Goal: Transaction & Acquisition: Purchase product/service

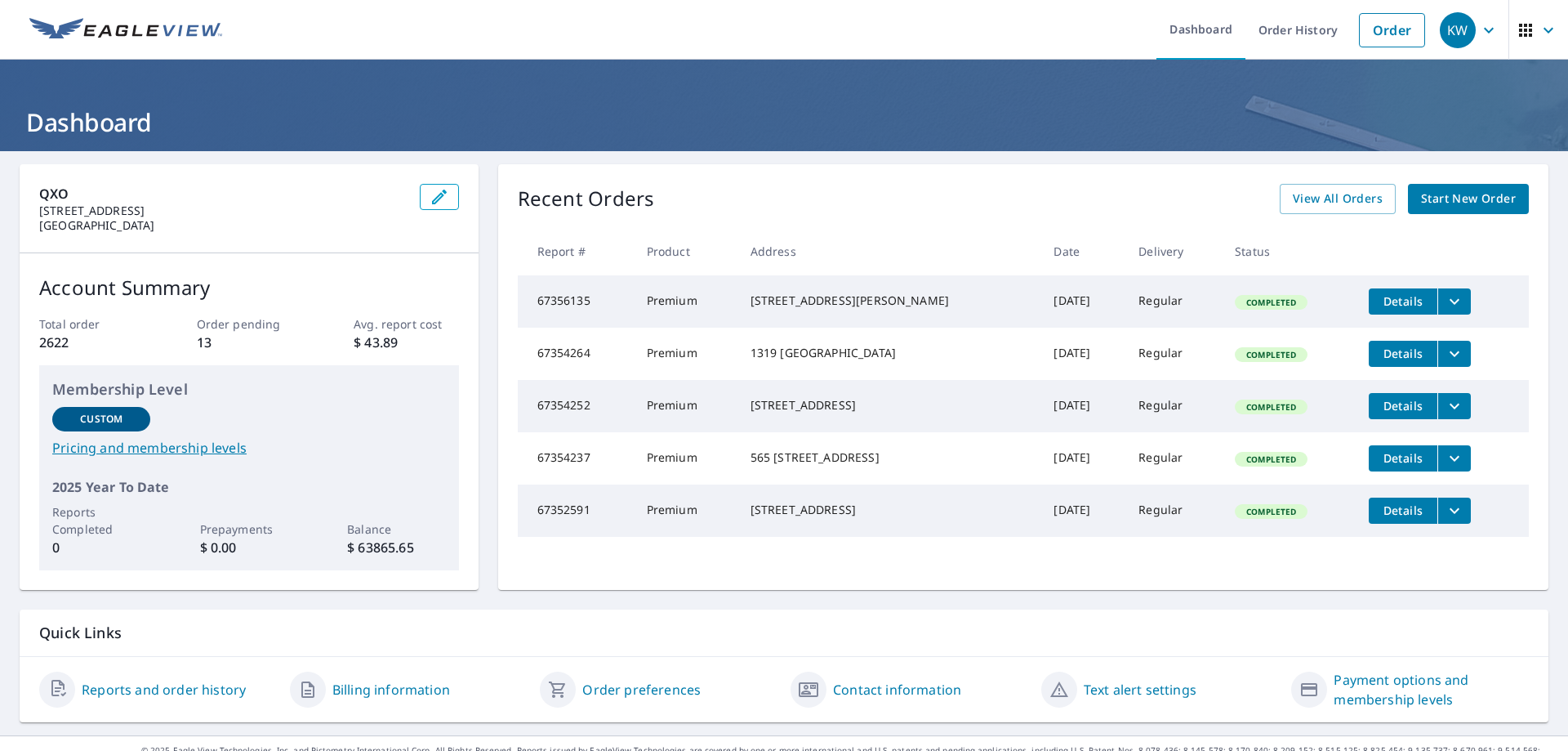
click at [1480, 194] on span "Start New Order" at bounding box center [1468, 198] width 95 height 21
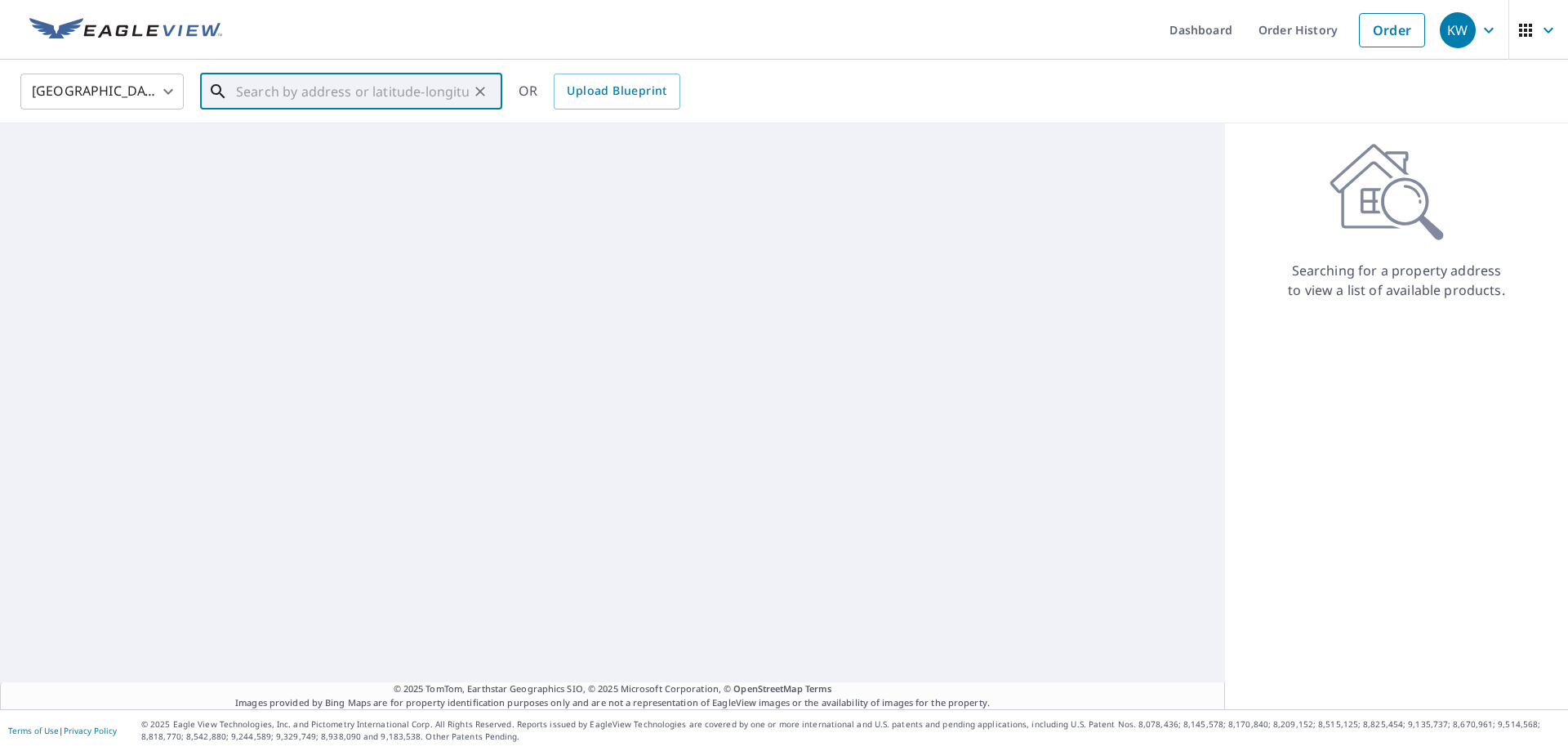
click at [306, 94] on input "text" at bounding box center [353, 91] width 233 height 46
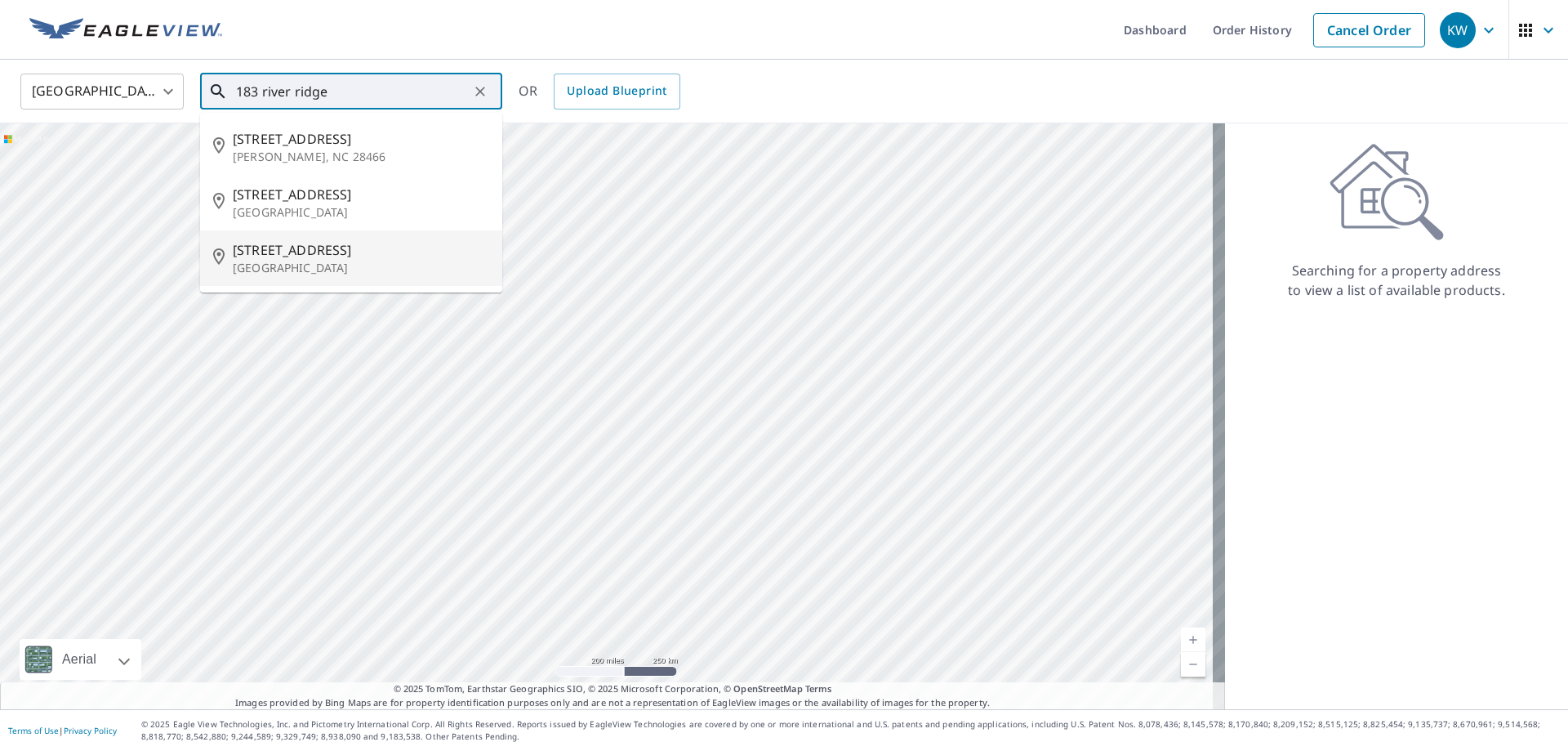
click at [281, 244] on span "[STREET_ADDRESS]" at bounding box center [361, 250] width 256 height 20
type input "[STREET_ADDRESS]"
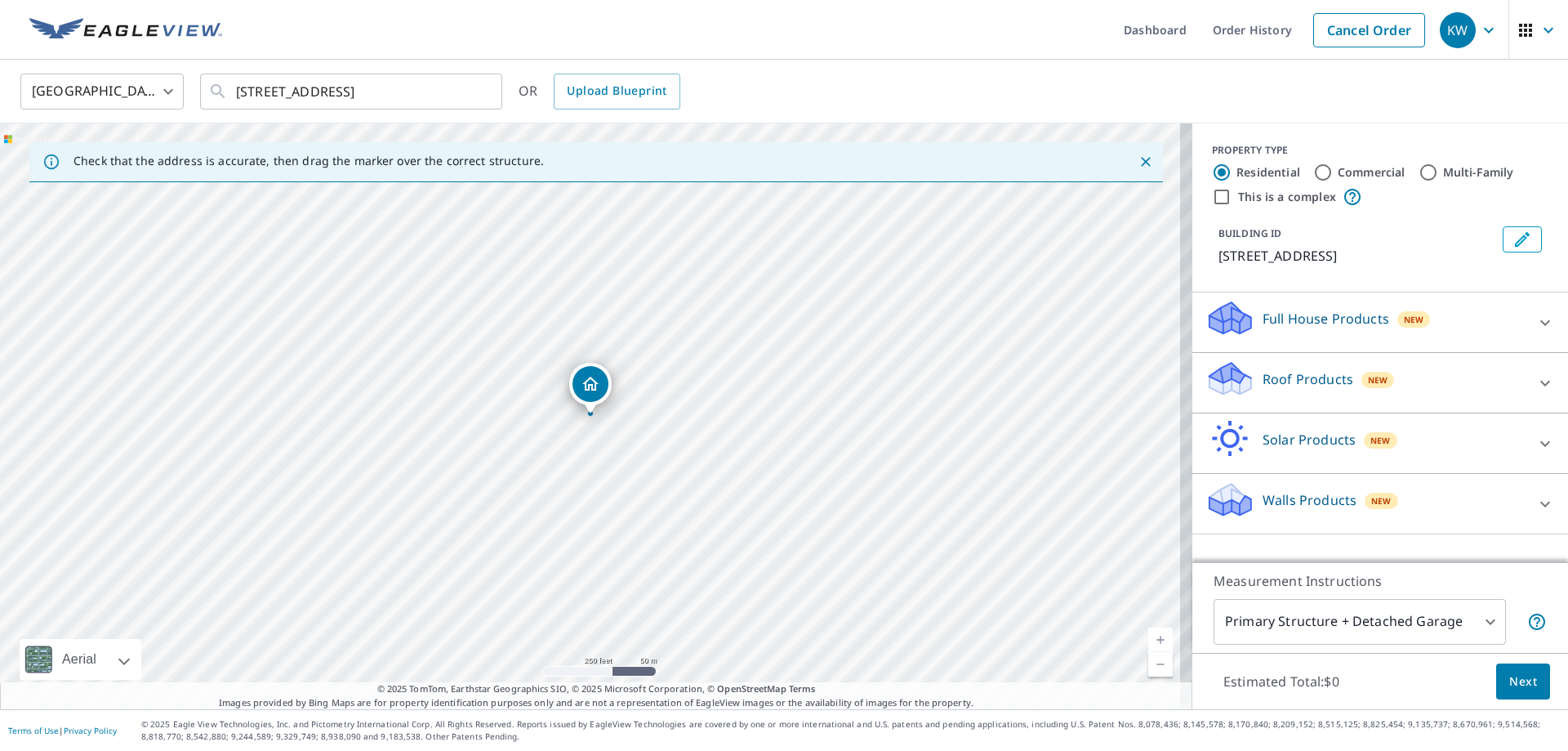
click at [1290, 389] on p "Roof Products" at bounding box center [1307, 379] width 90 height 20
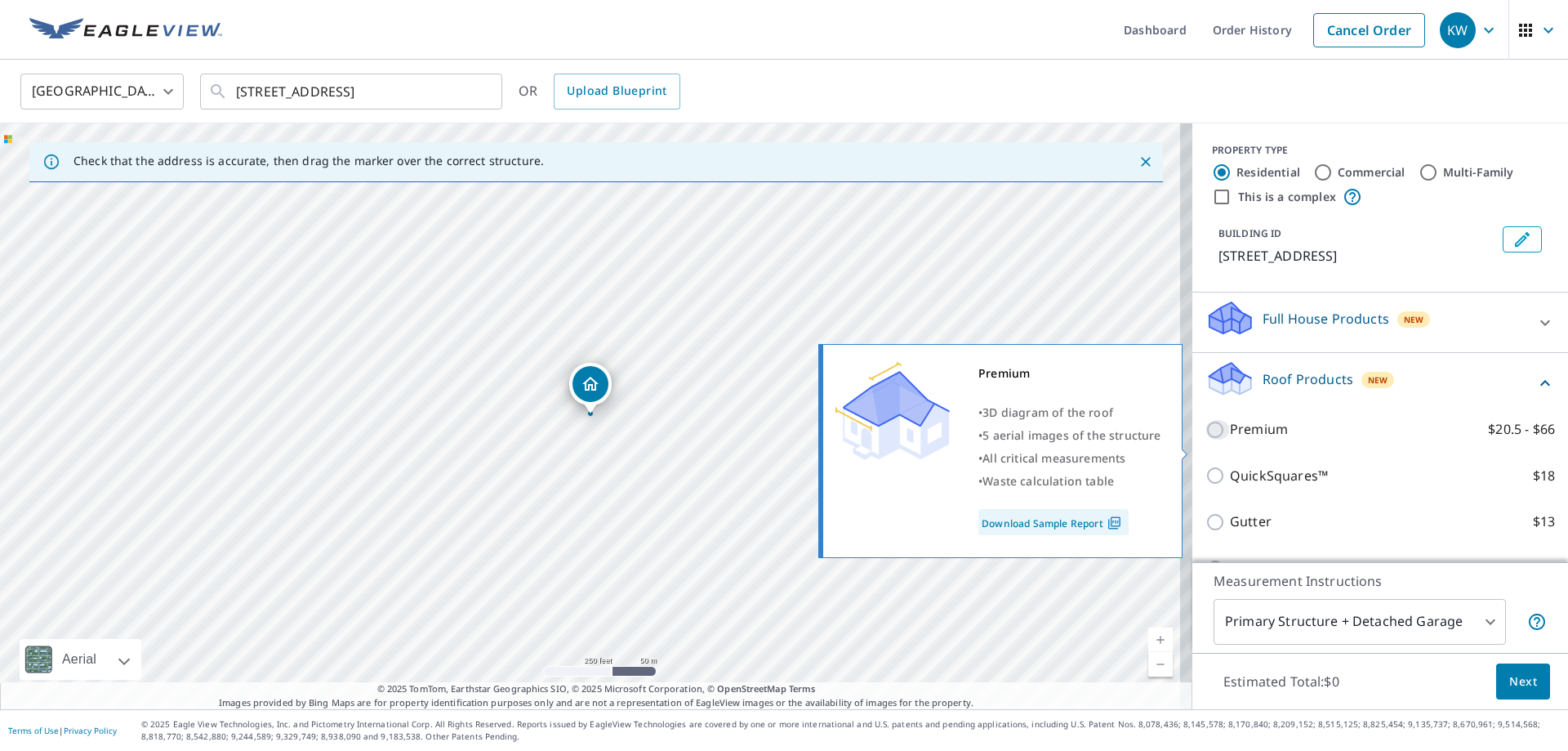
click at [1205, 440] on input "Premium $20.5 - $66" at bounding box center [1218, 430] width 25 height 20
checkbox input "true"
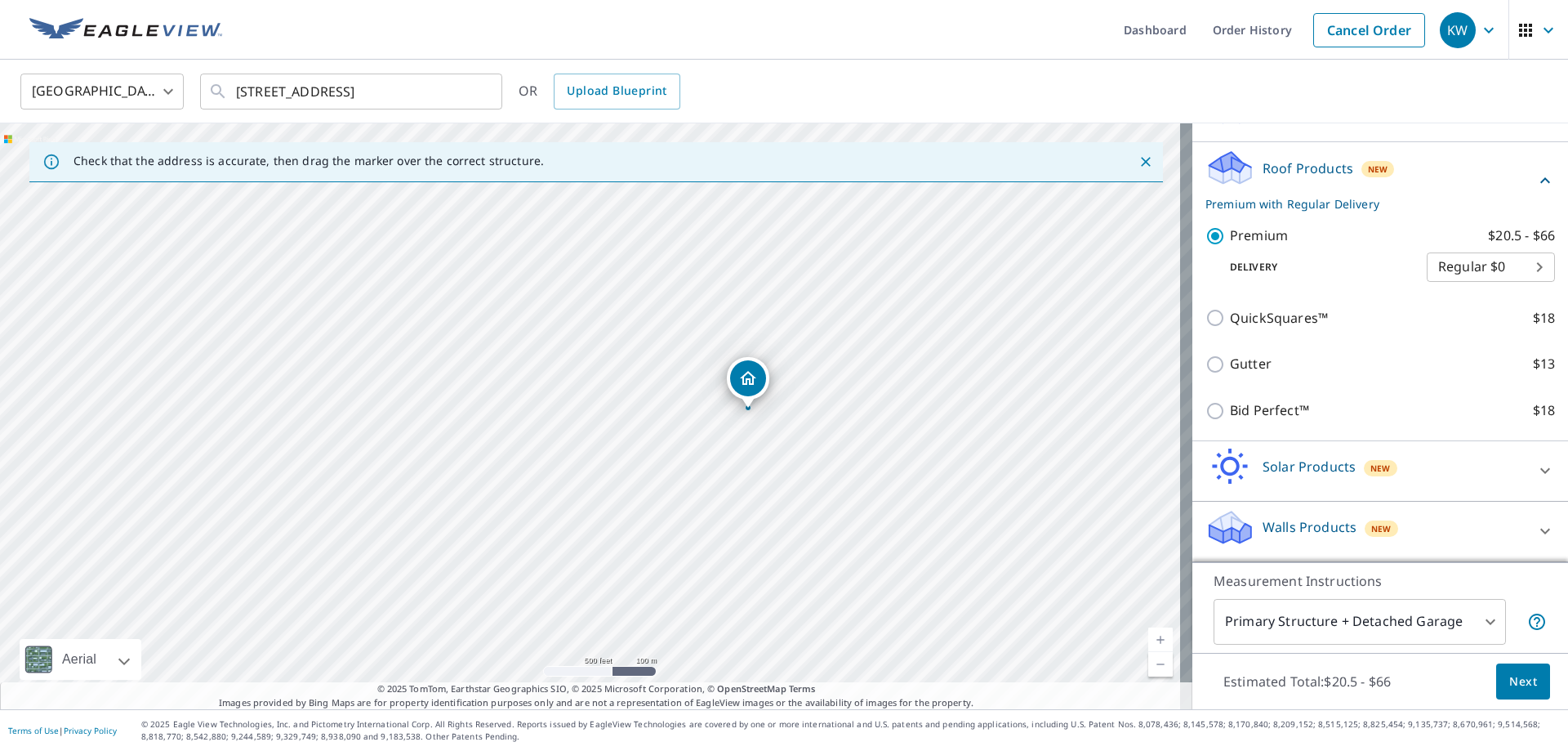
scroll to position [231, 0]
click at [1510, 680] on span "Next" at bounding box center [1523, 681] width 27 height 21
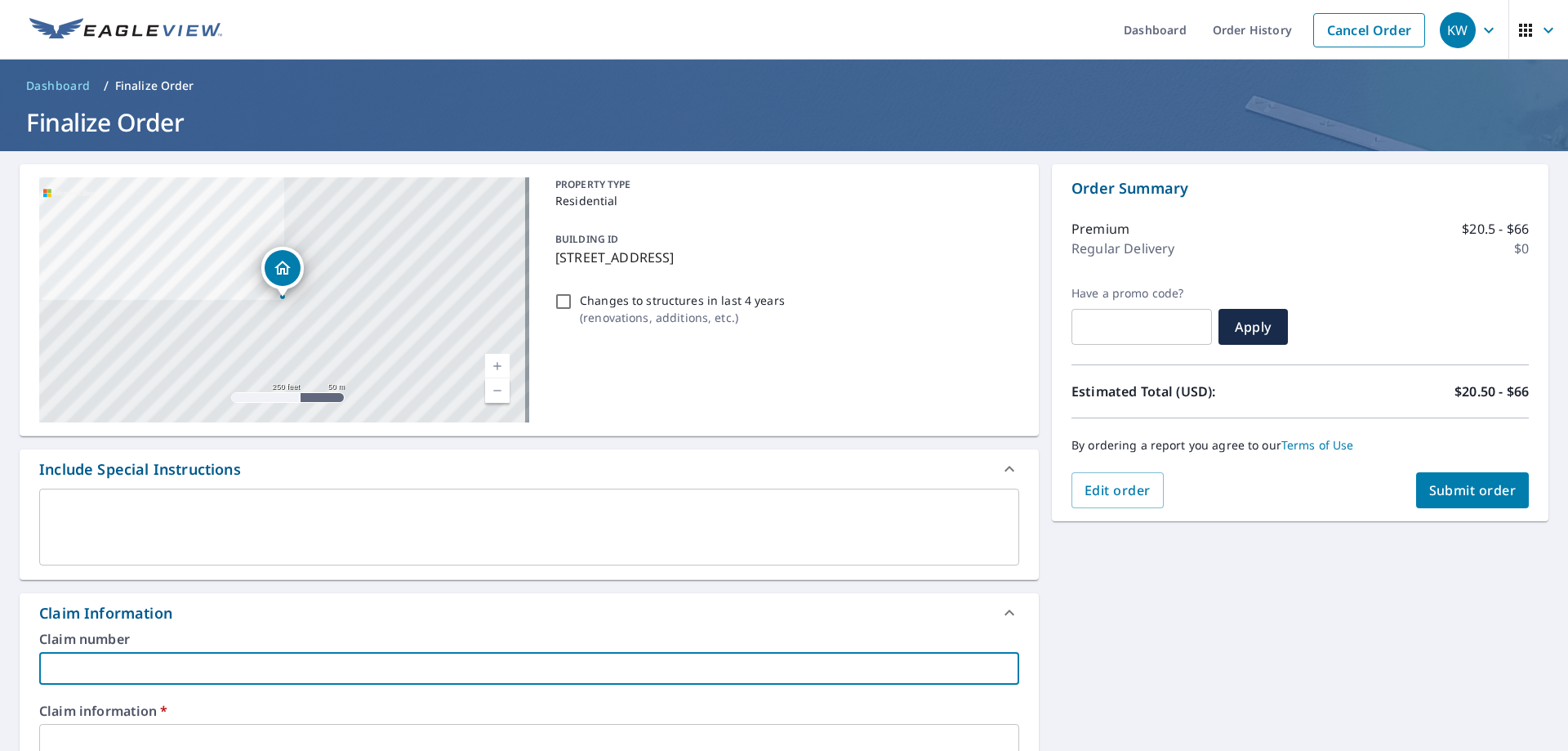
click at [66, 669] on input "text" at bounding box center [529, 668] width 981 height 32
type input "E"
checkbox input "true"
type input "EN"
checkbox input "true"
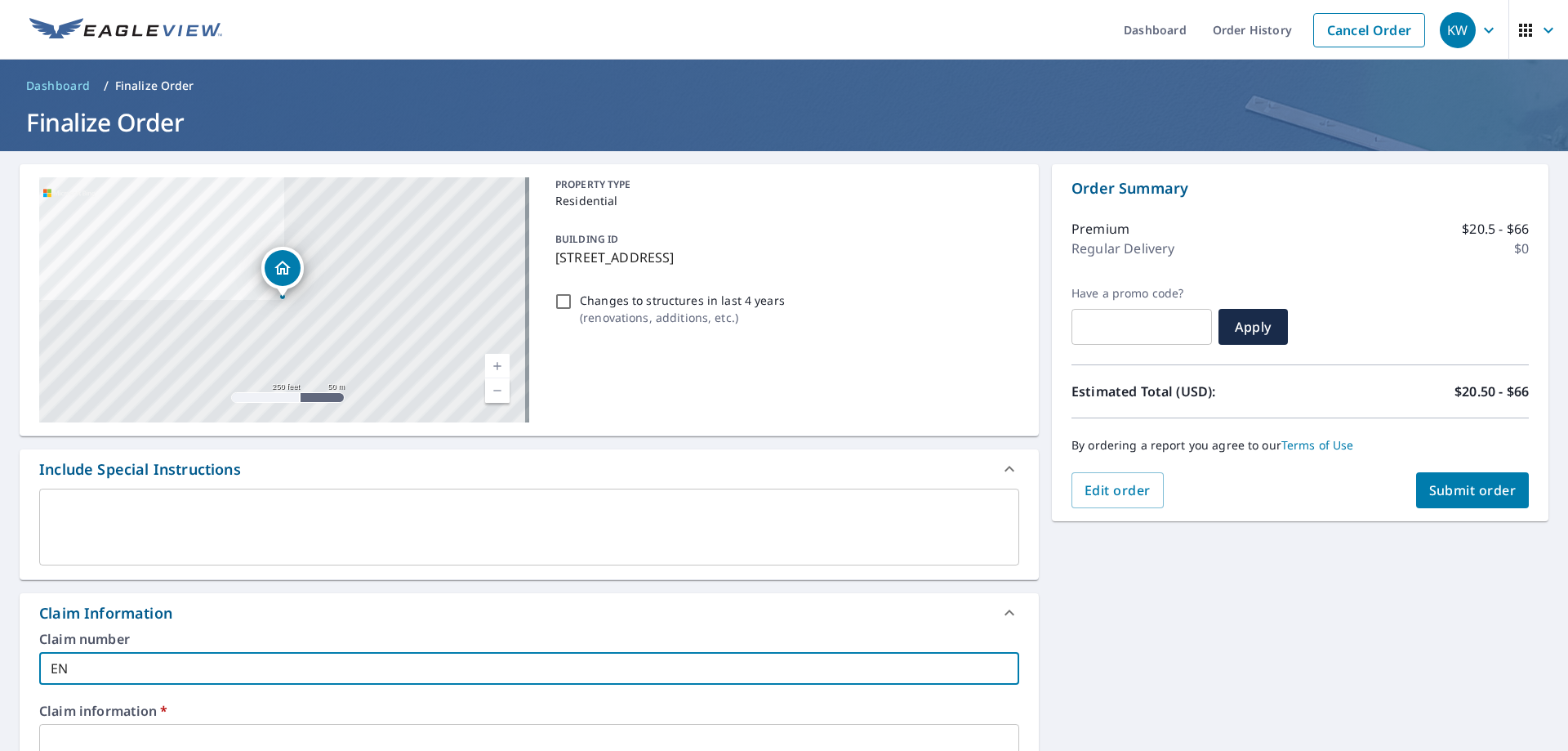
type input "EN1"
checkbox input "true"
type input "EN18"
checkbox input "true"
type input "EN183"
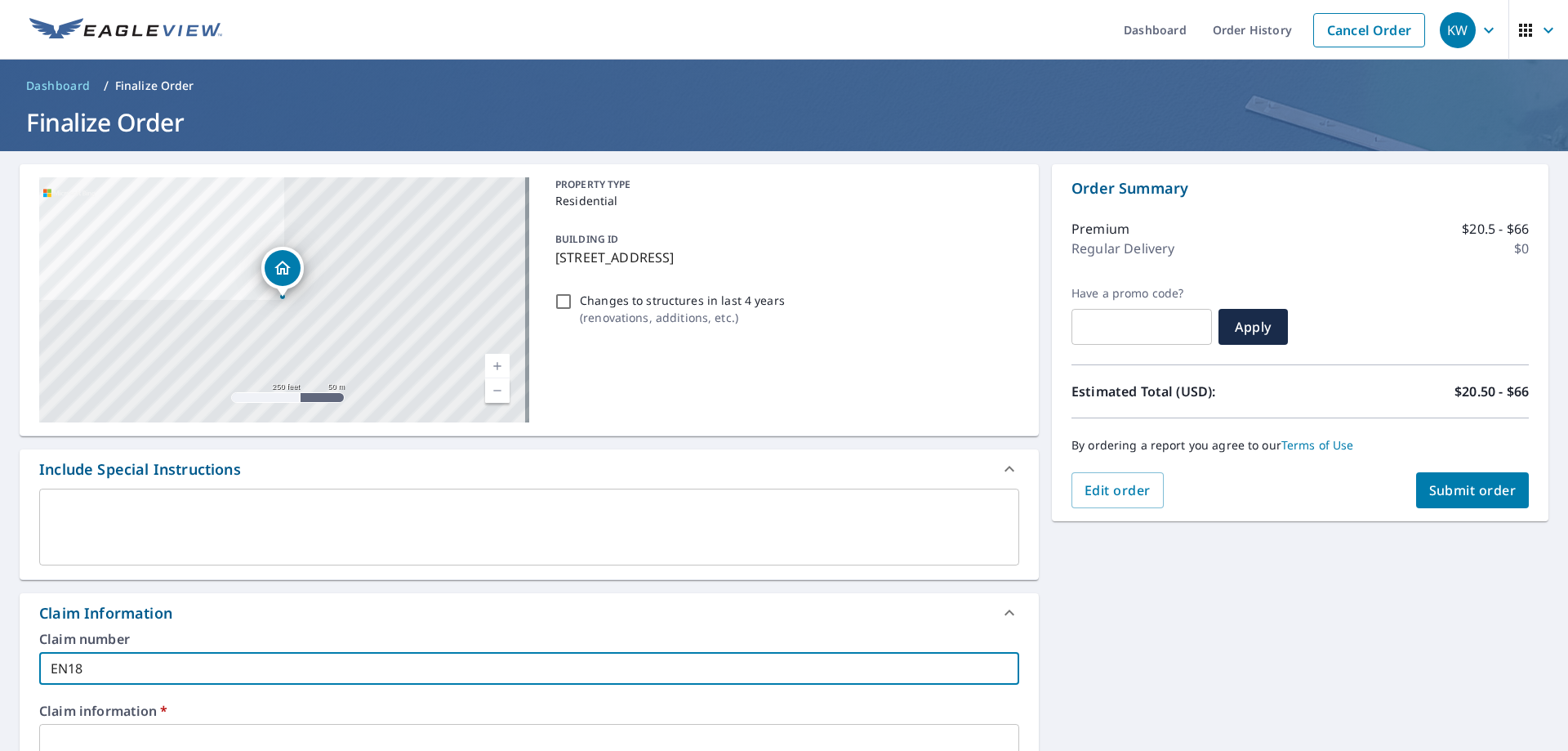
checkbox input "true"
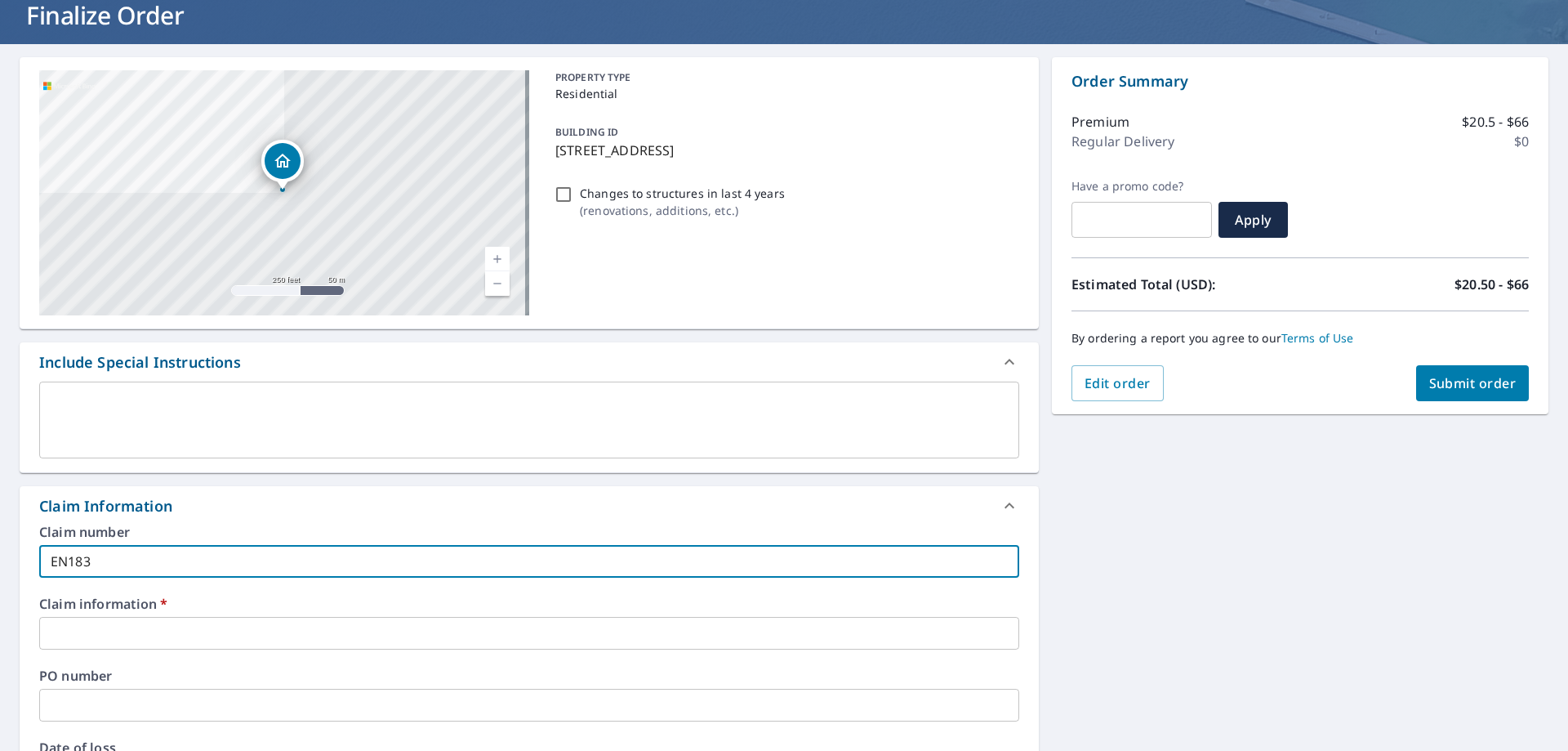
scroll to position [163, 0]
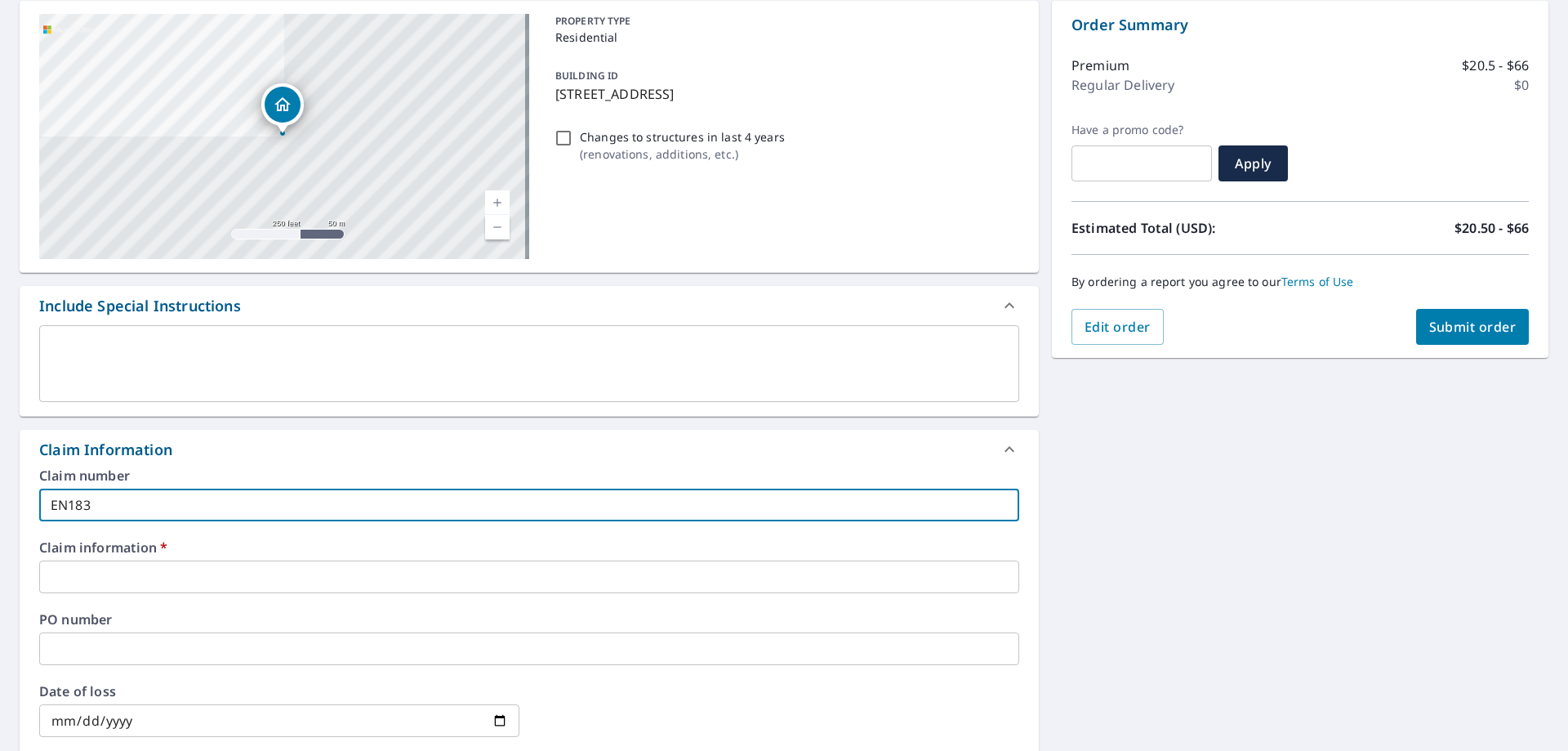
type input "EN183"
click at [87, 582] on input "text" at bounding box center [529, 576] width 981 height 32
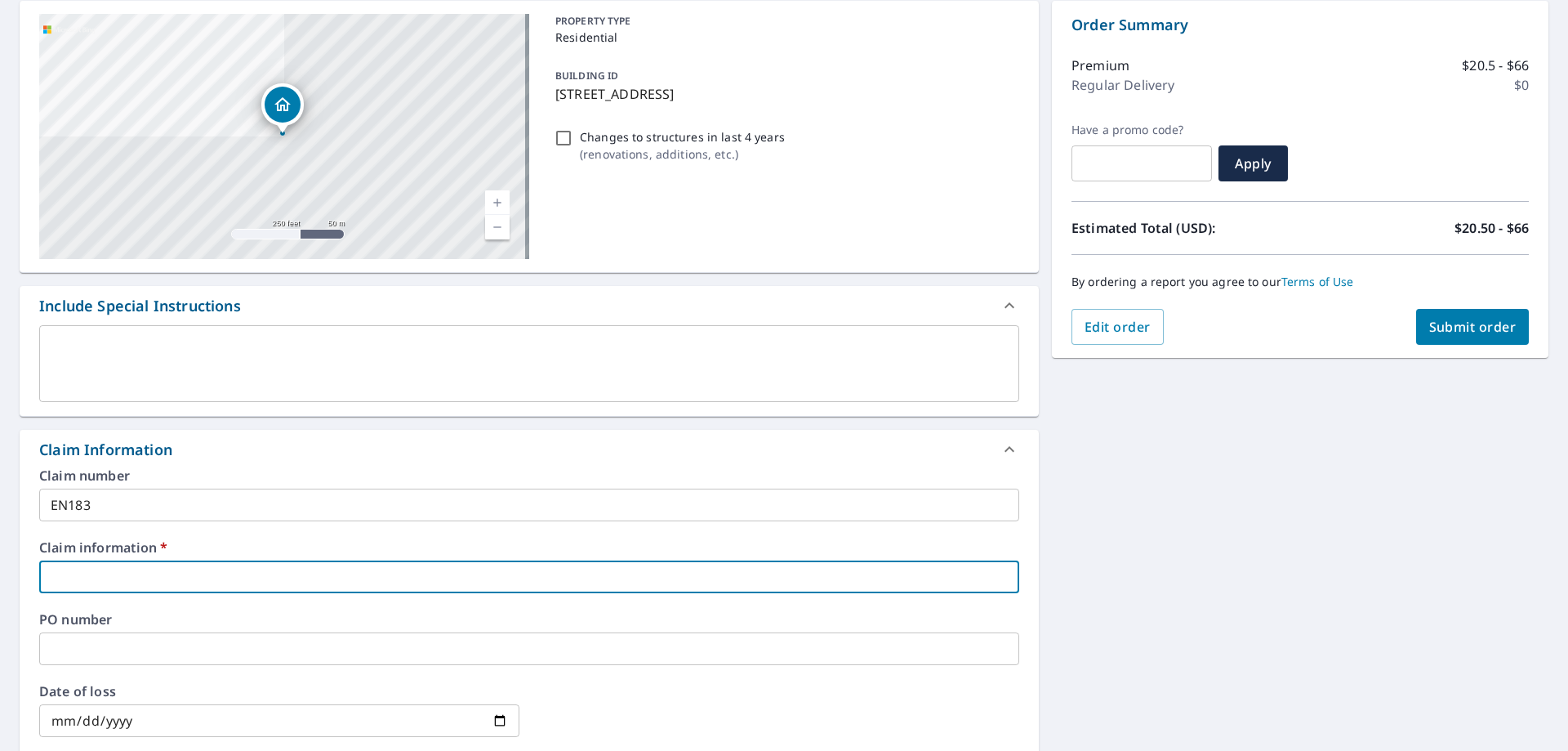
type input "412275"
click at [1439, 333] on span "Submit order" at bounding box center [1473, 327] width 87 height 18
checkbox input "true"
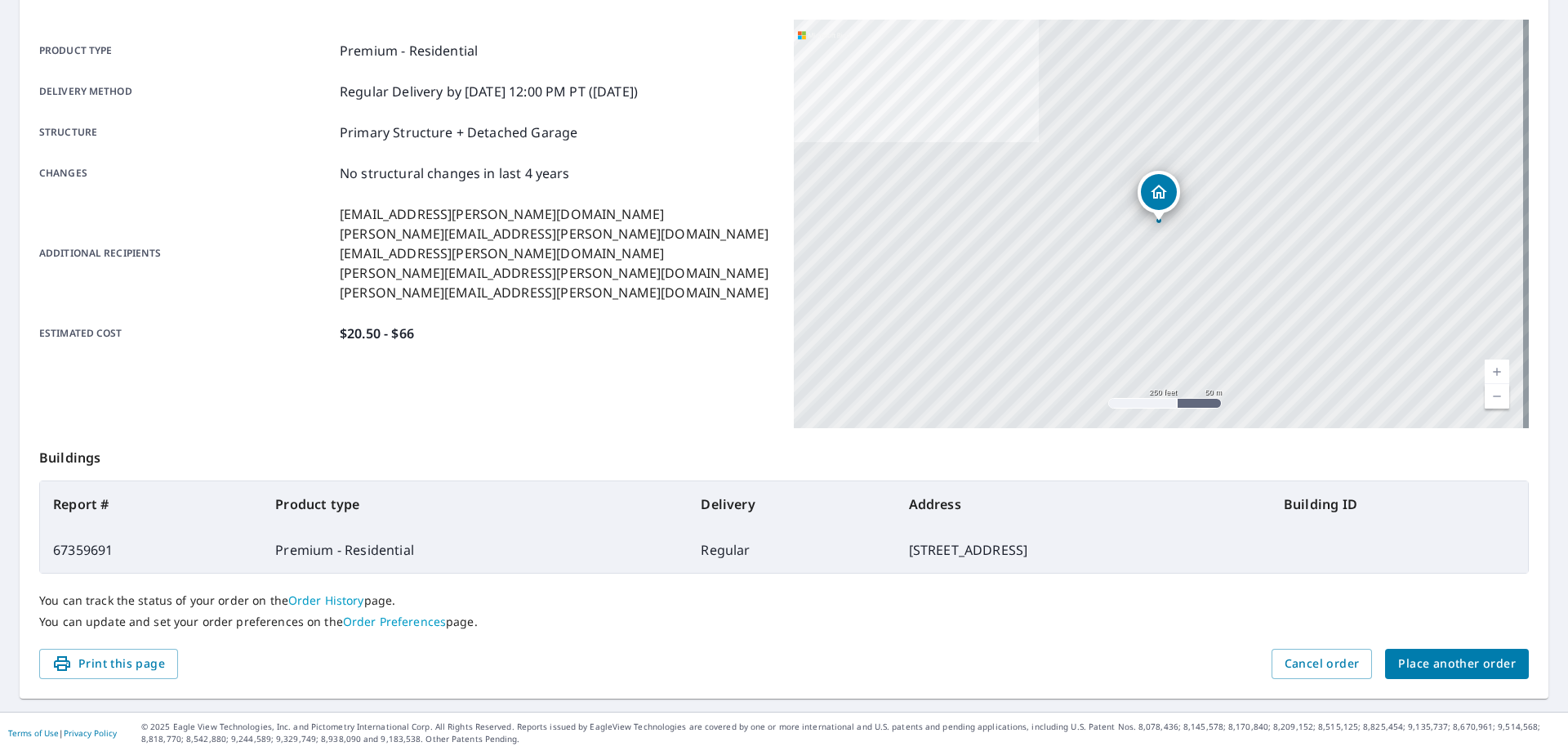
scroll to position [211, 0]
click at [1444, 660] on span "Place another order" at bounding box center [1458, 661] width 118 height 21
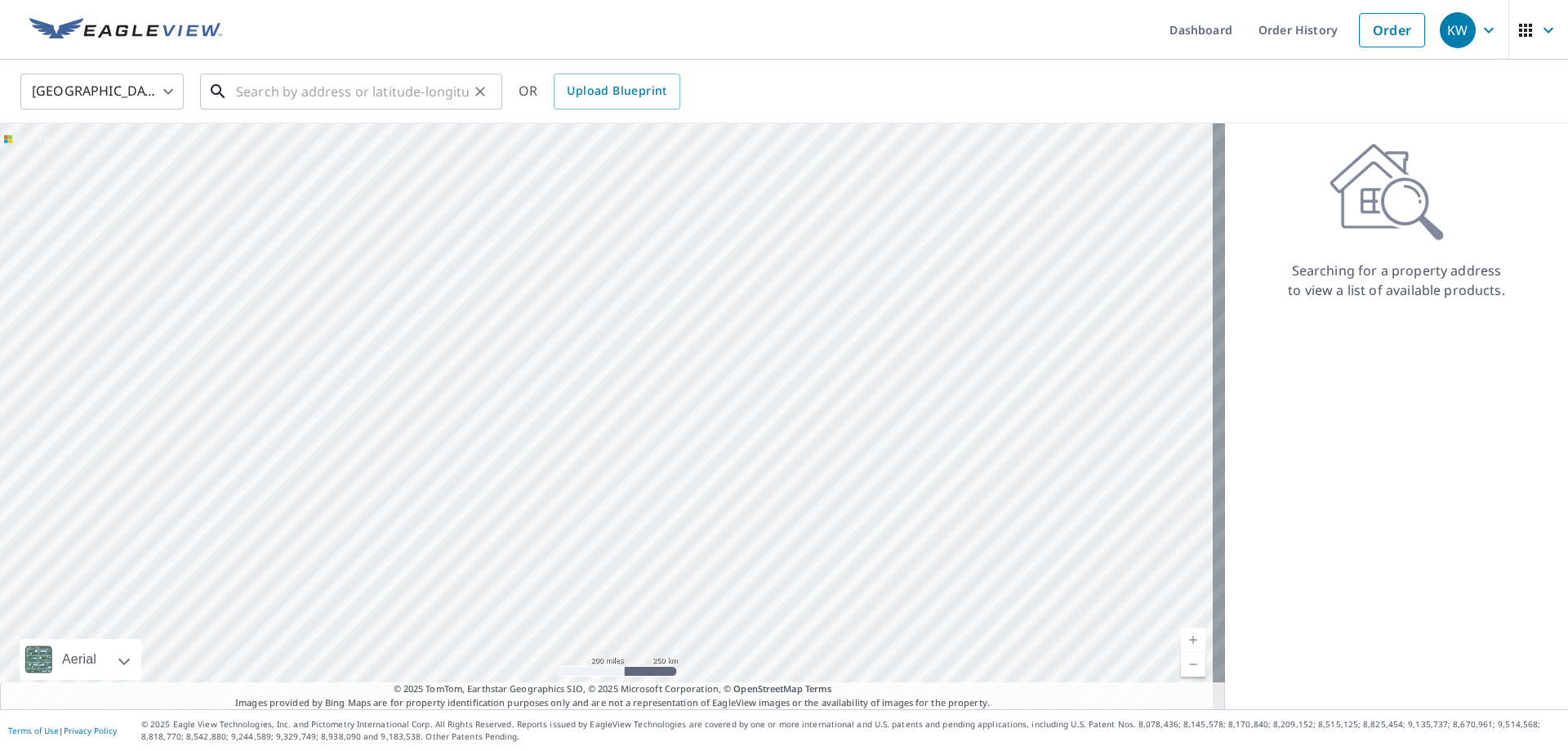
click at [251, 98] on input "text" at bounding box center [353, 91] width 233 height 46
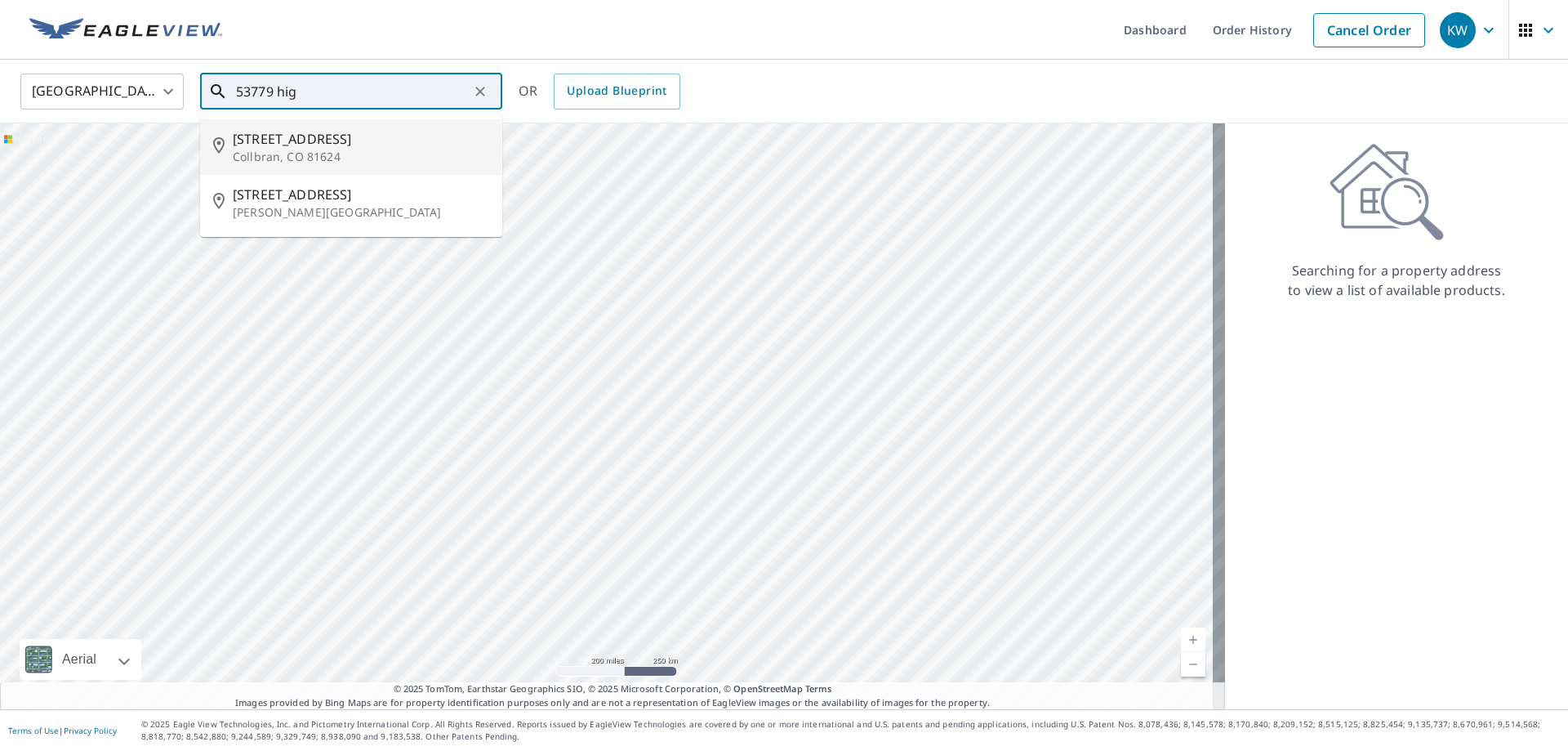
click at [261, 138] on span "[STREET_ADDRESS]" at bounding box center [361, 139] width 256 height 20
type input "[STREET_ADDRESS]"
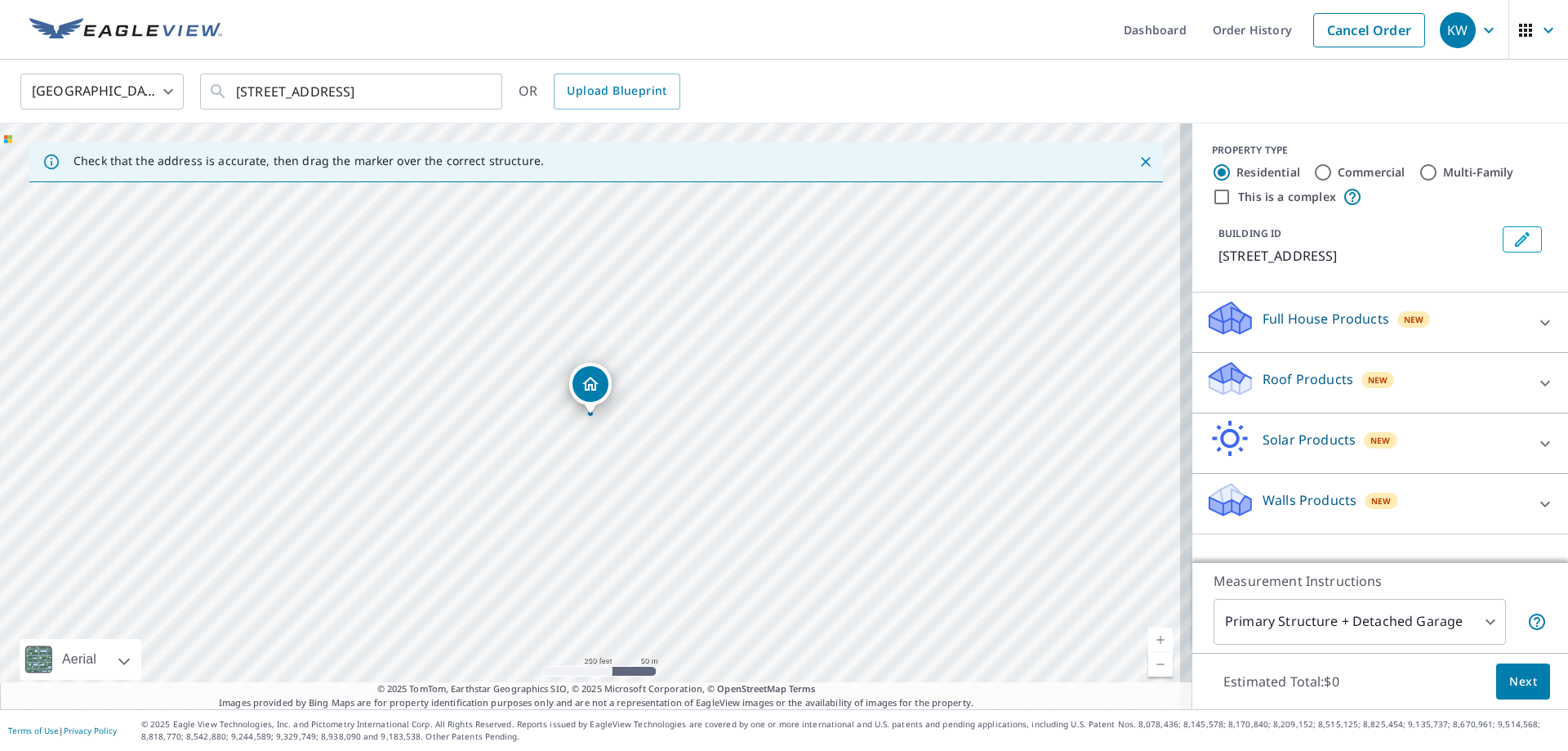
click at [1264, 375] on p "Roof Products" at bounding box center [1307, 379] width 90 height 20
click at [1148, 634] on link "Current Level 17, Zoom In" at bounding box center [1161, 640] width 25 height 25
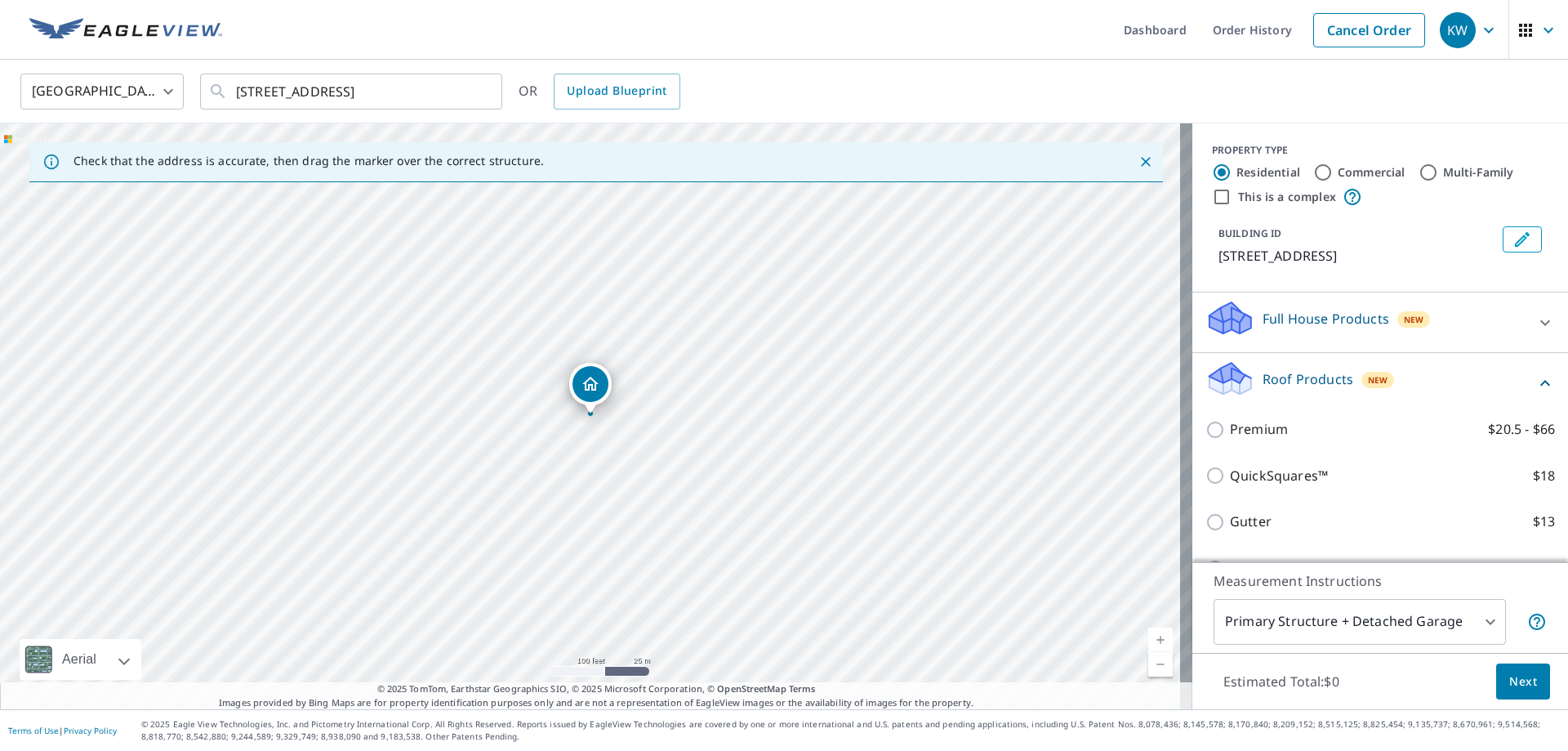
click at [1150, 638] on link "Current Level 18, Zoom In" at bounding box center [1161, 640] width 25 height 25
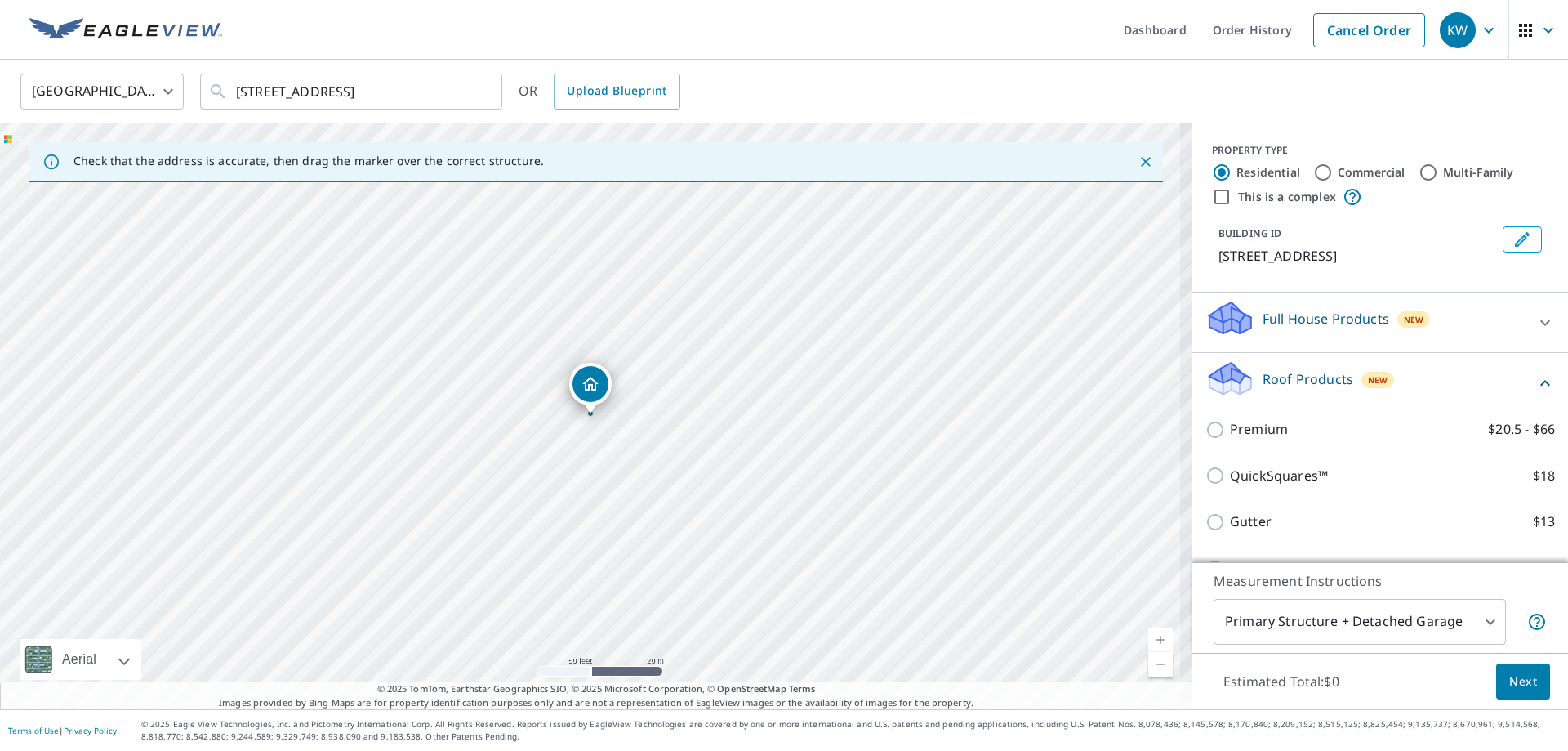
click at [1150, 638] on link "Current Level 19, Zoom In" at bounding box center [1161, 640] width 25 height 25
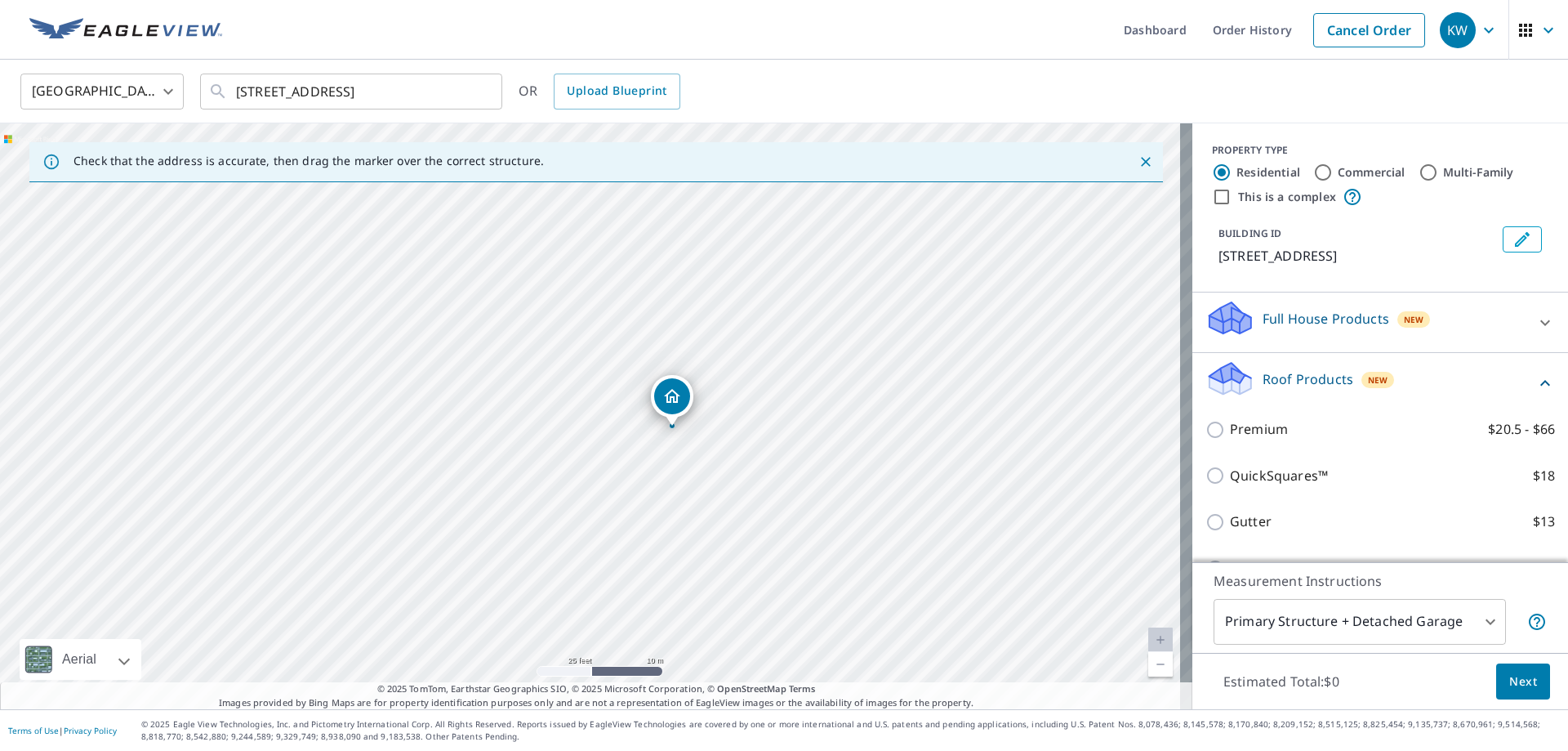
drag, startPoint x: 798, startPoint y: 470, endPoint x: 879, endPoint y: 482, distance: 81.9
click at [879, 482] on div "[STREET_ADDRESS]" at bounding box center [597, 417] width 1193 height 586
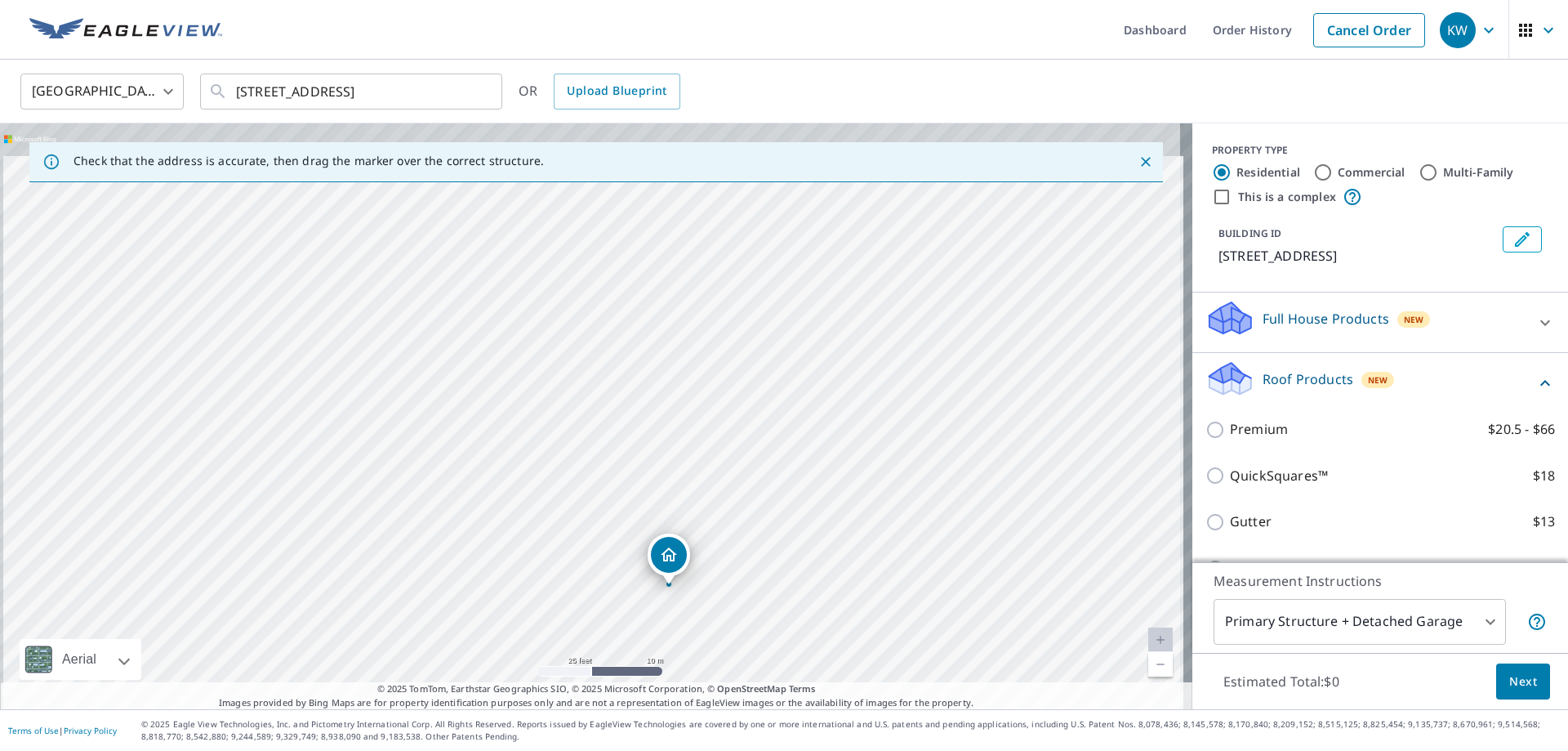
drag, startPoint x: 815, startPoint y: 326, endPoint x: 812, endPoint y: 491, distance: 165.0
click at [812, 491] on div "[STREET_ADDRESS]" at bounding box center [597, 417] width 1193 height 586
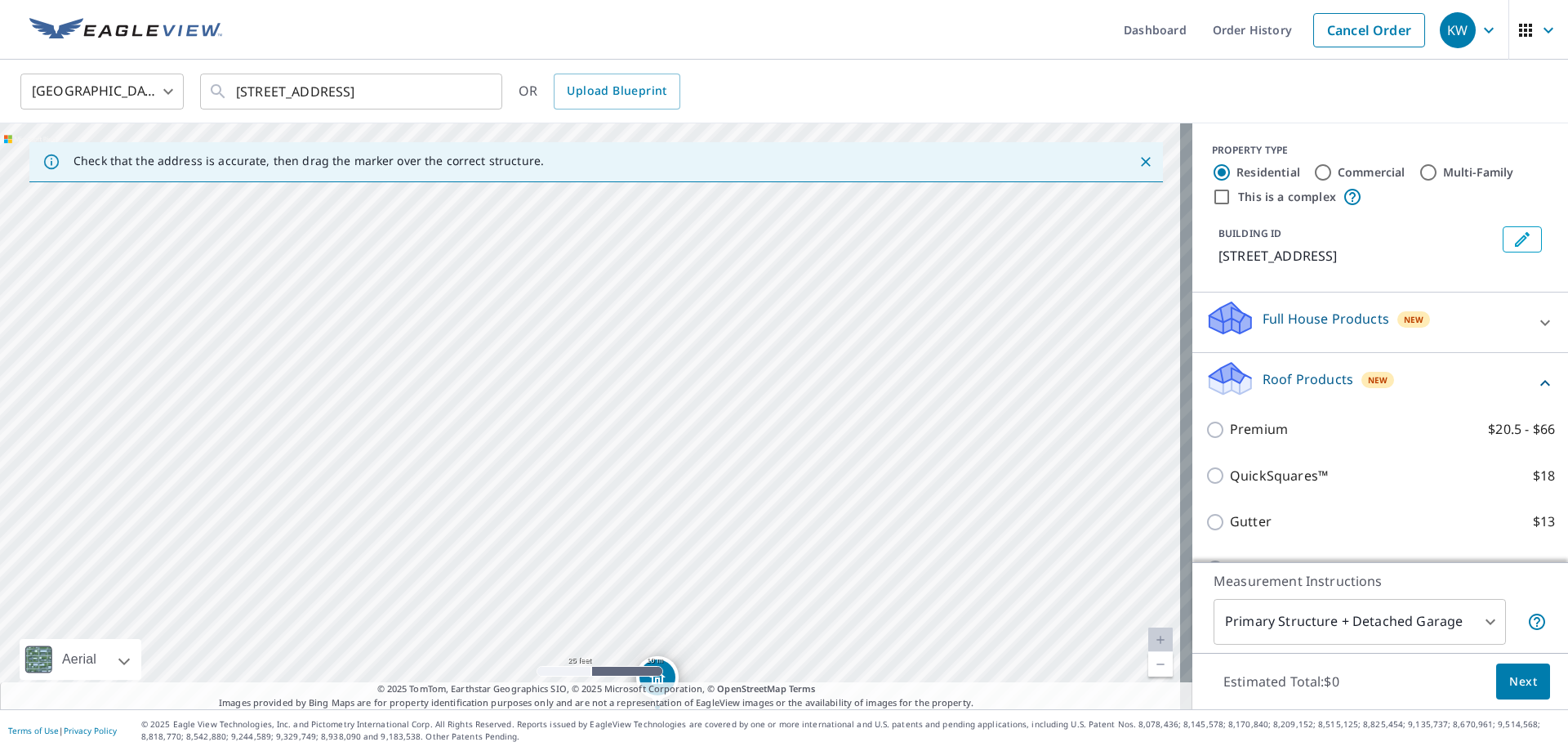
drag, startPoint x: 834, startPoint y: 374, endPoint x: 822, endPoint y: 490, distance: 116.6
click at [822, 490] on div "[STREET_ADDRESS]" at bounding box center [597, 417] width 1193 height 586
click at [1148, 665] on link "Current Level 20, Zoom Out" at bounding box center [1161, 665] width 25 height 25
click at [1148, 665] on link "Current Level 19, Zoom Out" at bounding box center [1161, 665] width 25 height 25
drag, startPoint x: 828, startPoint y: 430, endPoint x: 834, endPoint y: 487, distance: 57.3
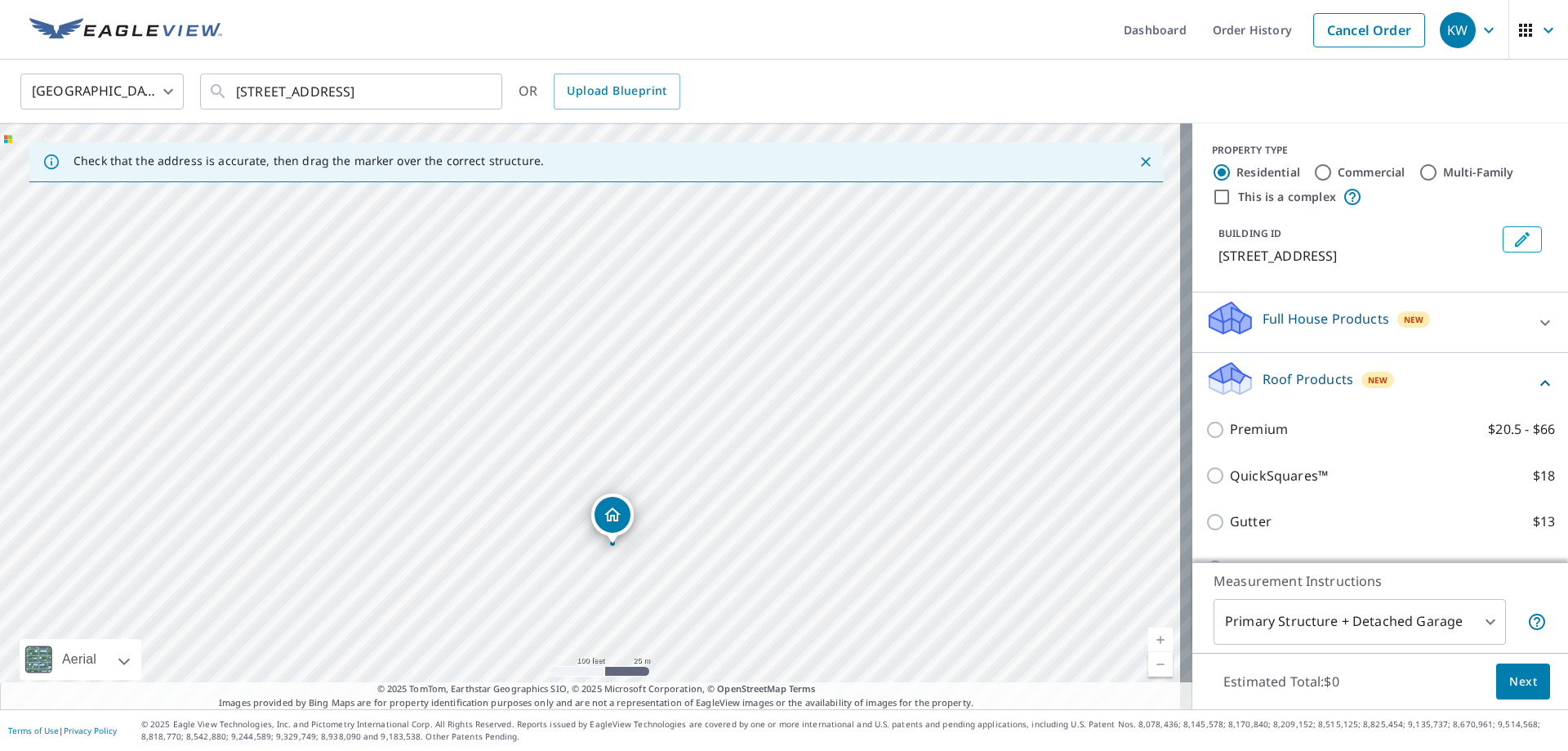
click at [834, 487] on div "[STREET_ADDRESS]" at bounding box center [597, 417] width 1193 height 586
drag, startPoint x: 796, startPoint y: 378, endPoint x: 823, endPoint y: 484, distance: 109.4
click at [823, 484] on div "[STREET_ADDRESS]" at bounding box center [597, 417] width 1193 height 586
drag, startPoint x: 827, startPoint y: 485, endPoint x: 763, endPoint y: 349, distance: 150.3
click at [763, 349] on div "[STREET_ADDRESS]" at bounding box center [597, 417] width 1193 height 586
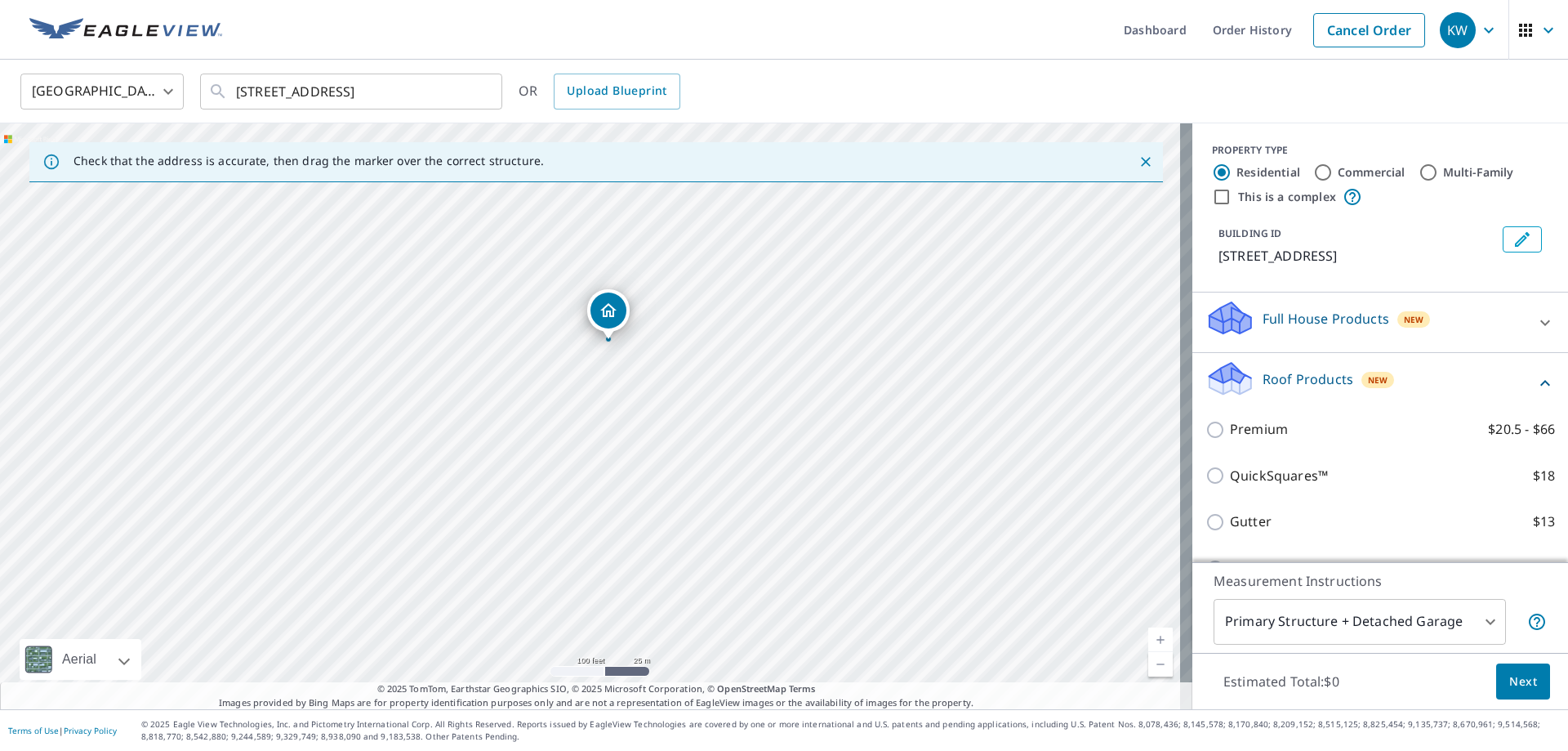
drag, startPoint x: 784, startPoint y: 450, endPoint x: 817, endPoint y: 276, distance: 177.1
click at [817, 276] on div "[STREET_ADDRESS]" at bounding box center [597, 417] width 1193 height 586
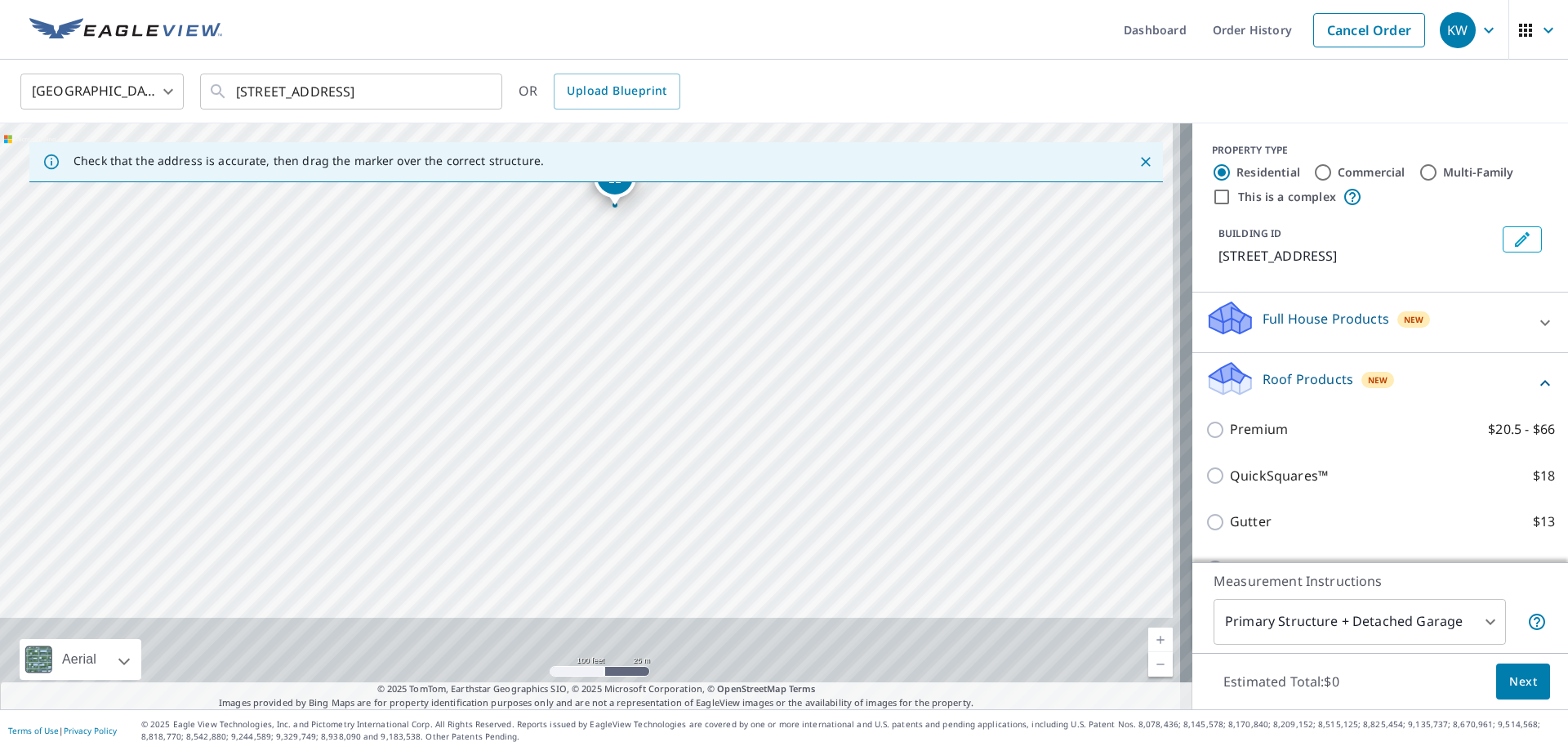
drag, startPoint x: 842, startPoint y: 418, endPoint x: 839, endPoint y: 300, distance: 118.0
click at [839, 300] on div "[STREET_ADDRESS]" at bounding box center [597, 417] width 1193 height 586
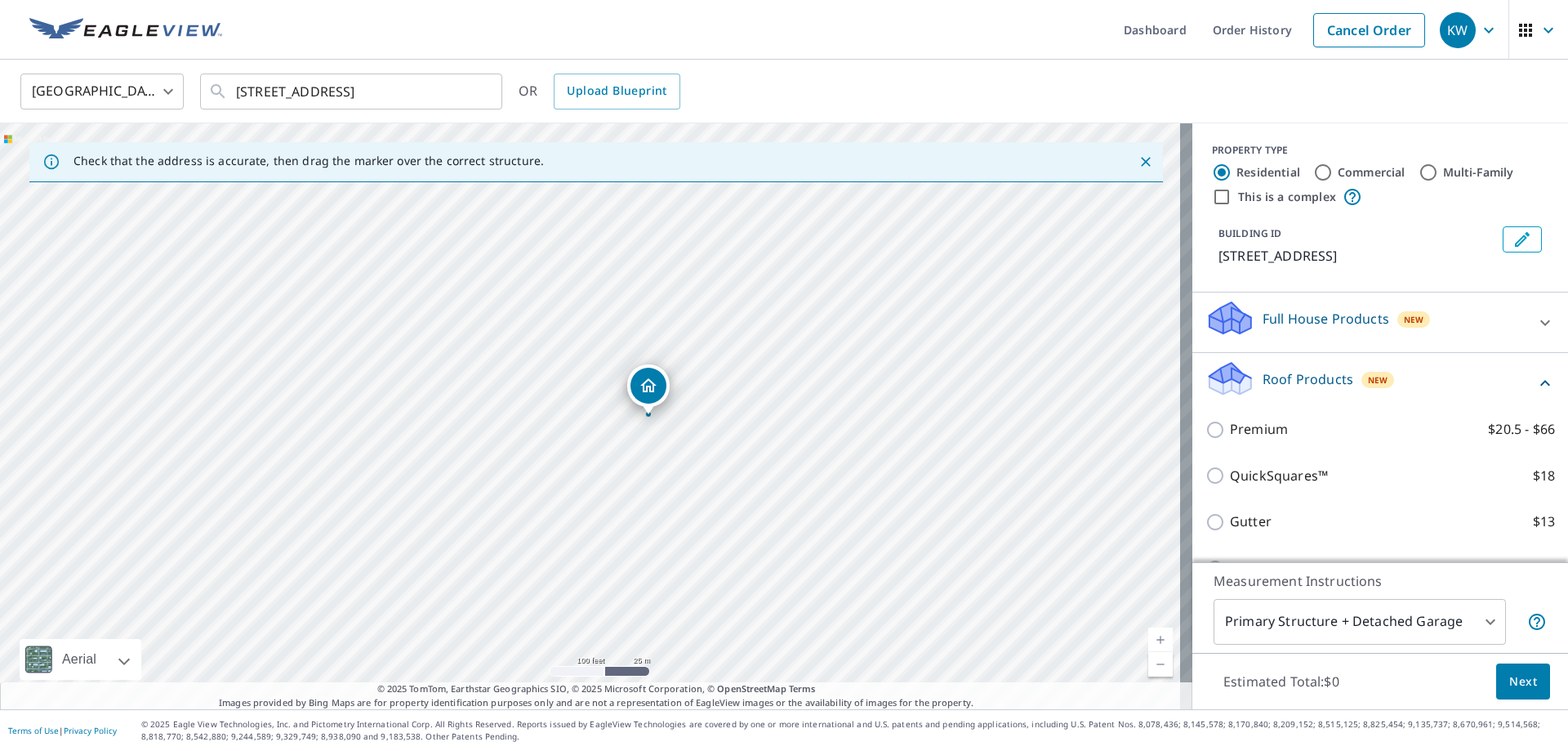
drag, startPoint x: 825, startPoint y: 345, endPoint x: 859, endPoint y: 555, distance: 212.7
click at [859, 555] on div "[STREET_ADDRESS]" at bounding box center [597, 417] width 1193 height 586
drag, startPoint x: 767, startPoint y: 337, endPoint x: 803, endPoint y: 414, distance: 85.0
click at [803, 414] on div "[STREET_ADDRESS]" at bounding box center [597, 417] width 1193 height 586
drag, startPoint x: 894, startPoint y: 359, endPoint x: 782, endPoint y: 438, distance: 137.1
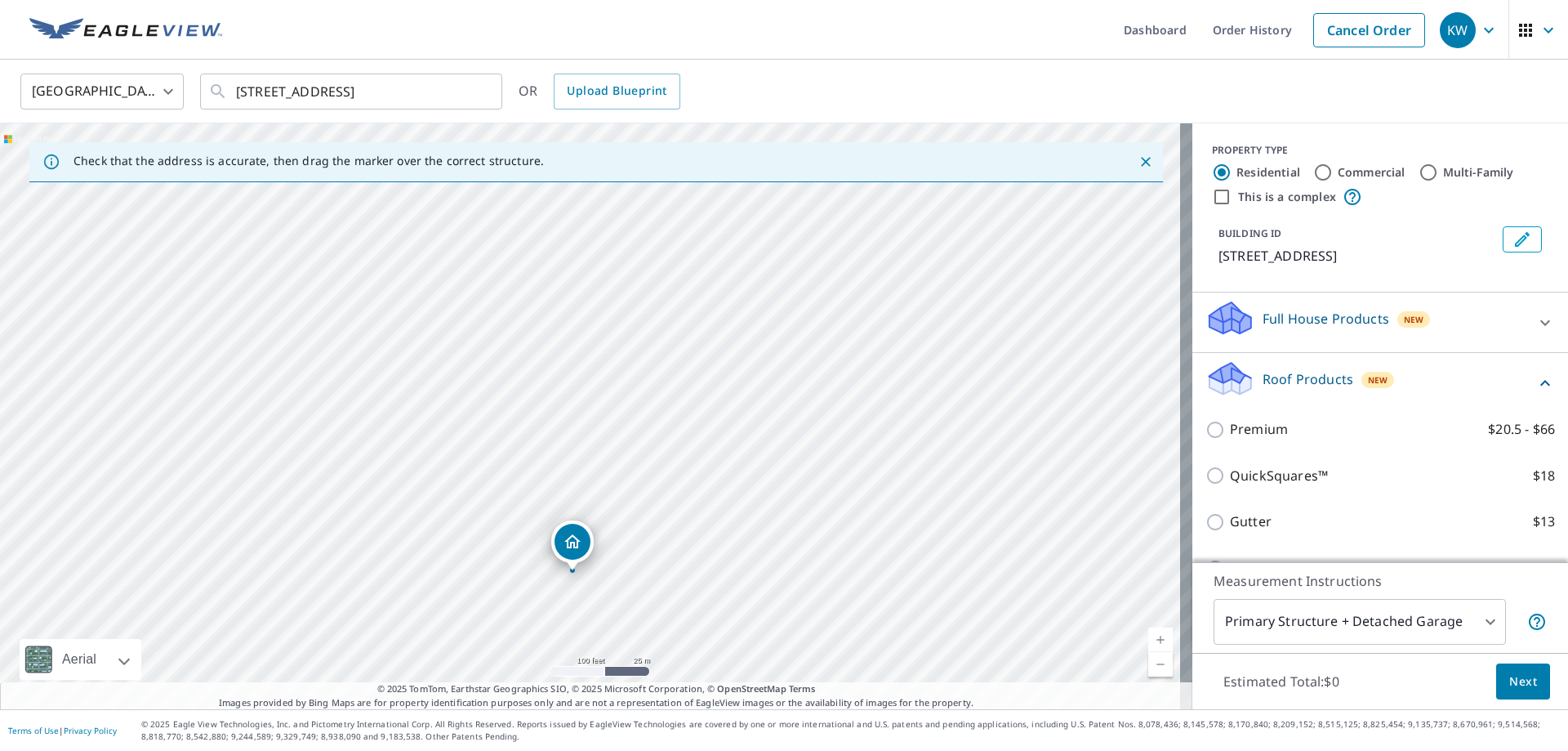
click at [782, 438] on div "[STREET_ADDRESS]" at bounding box center [597, 417] width 1193 height 586
drag, startPoint x: 882, startPoint y: 349, endPoint x: 890, endPoint y: 462, distance: 113.3
click at [890, 462] on div "[STREET_ADDRESS]" at bounding box center [597, 417] width 1193 height 586
drag, startPoint x: 815, startPoint y: 357, endPoint x: 656, endPoint y: 387, distance: 161.8
click at [656, 387] on div "[STREET_ADDRESS]" at bounding box center [597, 417] width 1193 height 586
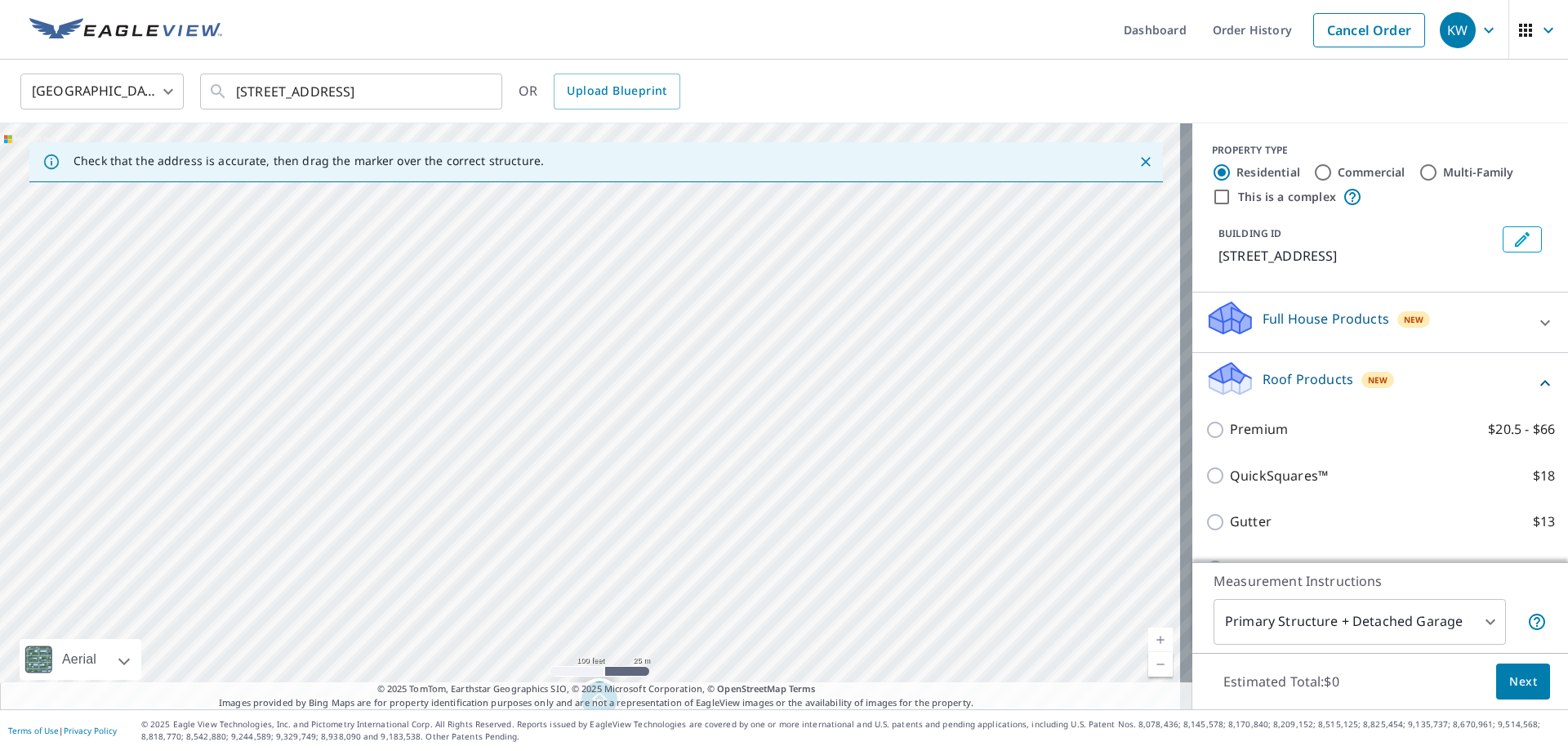
drag, startPoint x: 521, startPoint y: 350, endPoint x: 700, endPoint y: 366, distance: 179.7
click at [700, 366] on div "[STREET_ADDRESS]" at bounding box center [597, 417] width 1193 height 586
click at [160, 388] on div "[STREET_ADDRESS]" at bounding box center [597, 417] width 1193 height 586
drag, startPoint x: 270, startPoint y: 377, endPoint x: 465, endPoint y: 513, distance: 237.7
click at [465, 513] on div "[STREET_ADDRESS]" at bounding box center [597, 417] width 1193 height 586
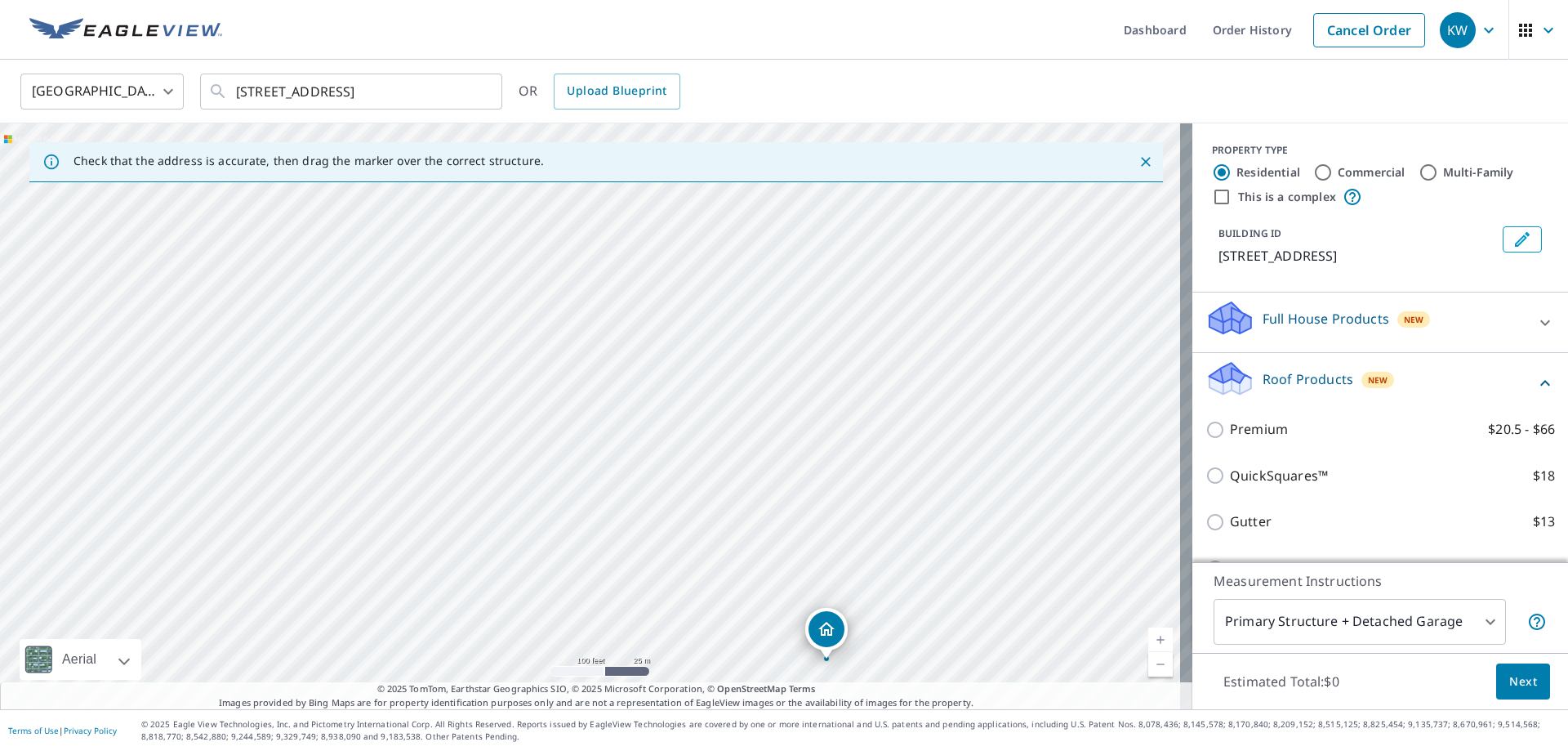
drag, startPoint x: 423, startPoint y: 409, endPoint x: 465, endPoint y: 518, distance: 116.8
click at [465, 518] on div "[STREET_ADDRESS]" at bounding box center [597, 417] width 1193 height 586
drag, startPoint x: 364, startPoint y: 449, endPoint x: 471, endPoint y: 449, distance: 107.0
click at [471, 449] on div "[STREET_ADDRESS]" at bounding box center [597, 417] width 1193 height 586
drag, startPoint x: 600, startPoint y: 398, endPoint x: 405, endPoint y: 443, distance: 200.1
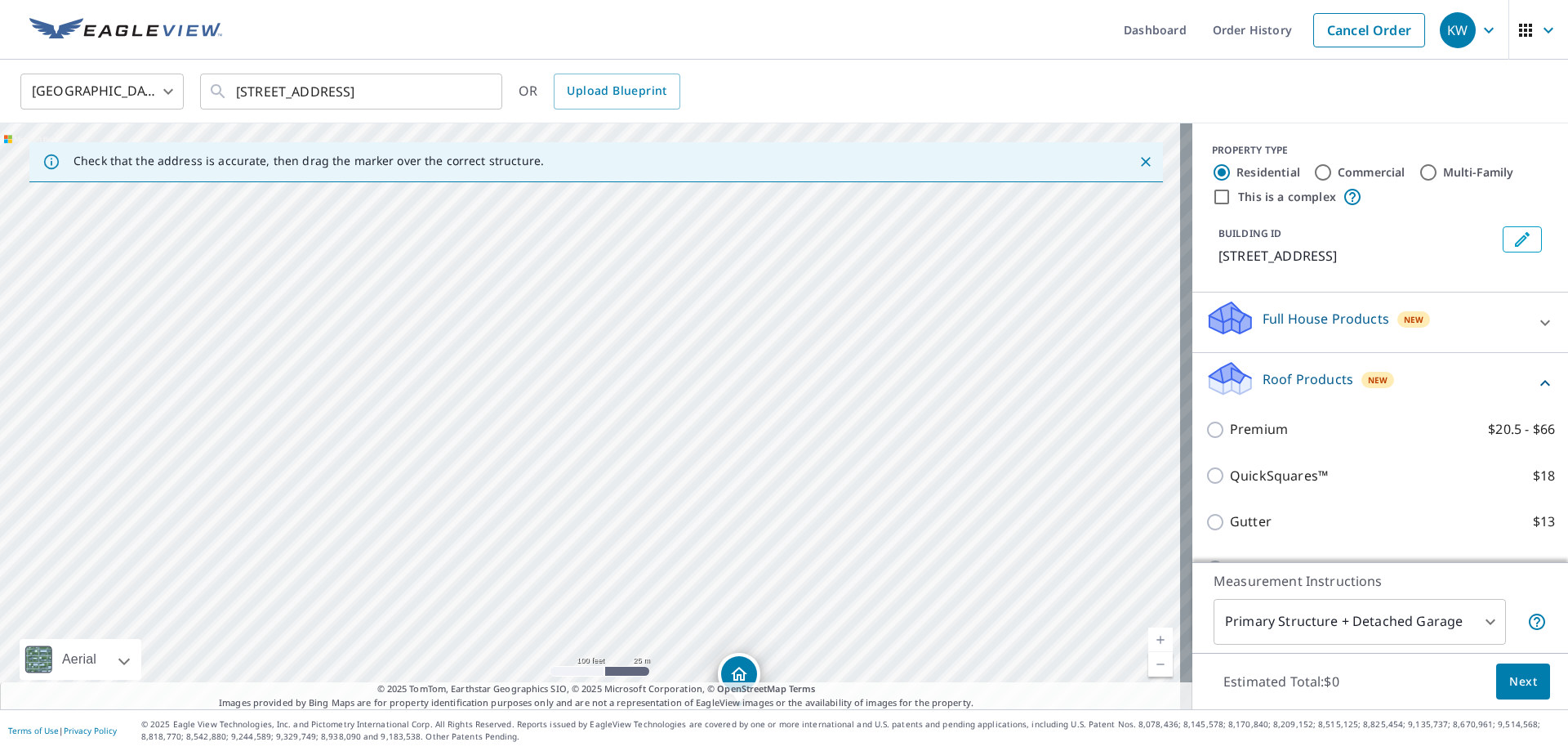
click at [405, 443] on div "[STREET_ADDRESS]" at bounding box center [597, 417] width 1193 height 586
